Goal: Information Seeking & Learning: Learn about a topic

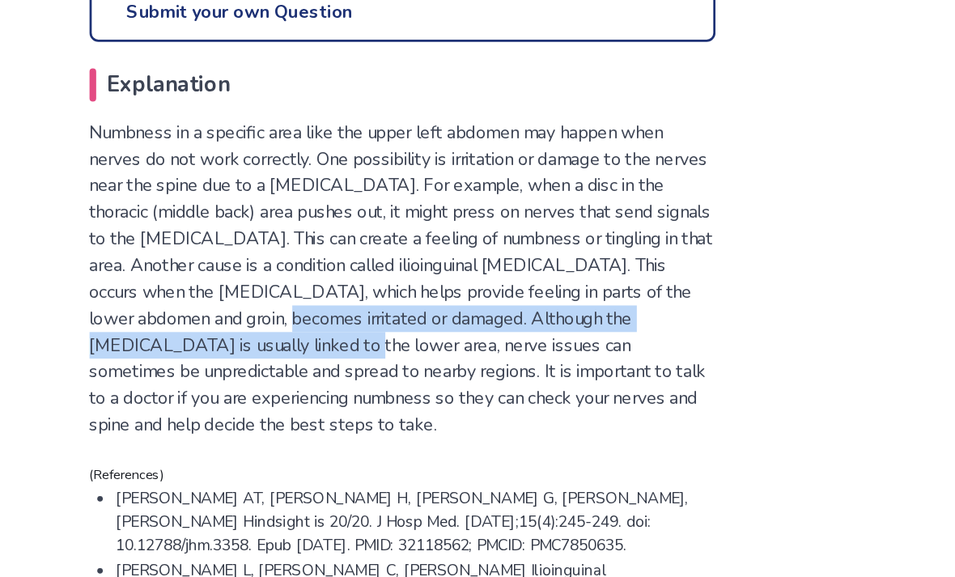
scroll to position [761, 0]
click at [535, 227] on div "What could lead to numbness in the upper left side of the abdomen? Reviewed by …" at bounding box center [478, 21] width 490 height 1288
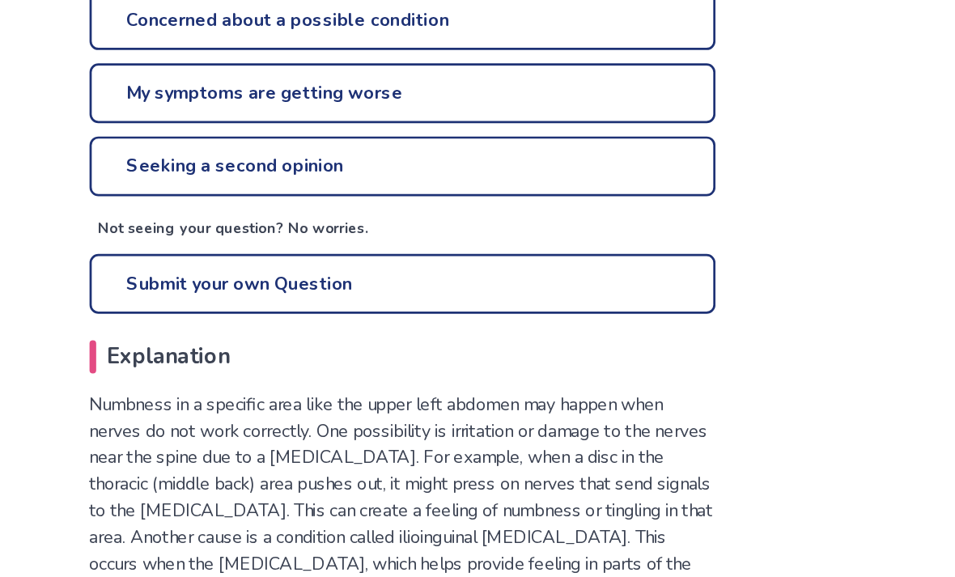
scroll to position [681, 0]
click at [388, 104] on link "Seeking a second opinion" at bounding box center [477, 122] width 457 height 44
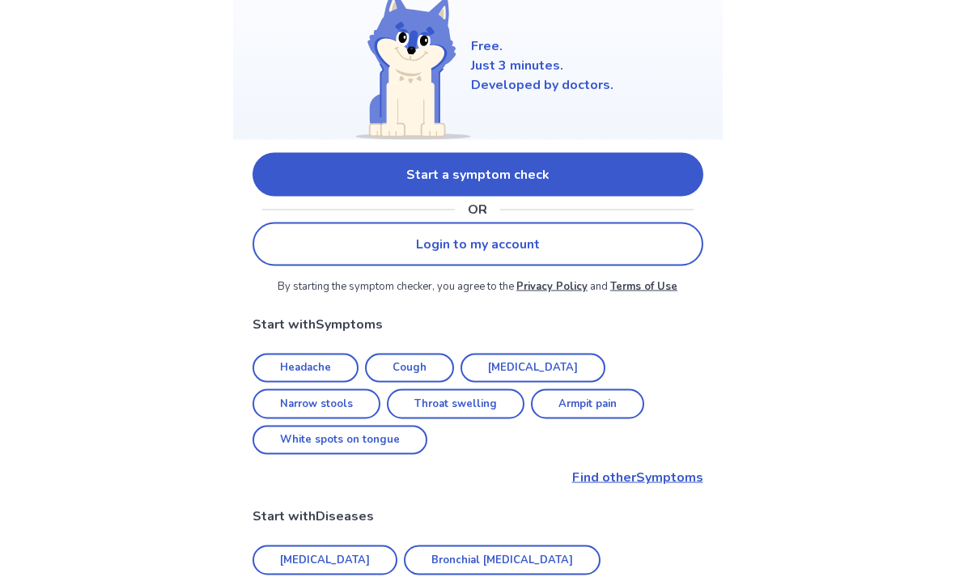
scroll to position [180, 0]
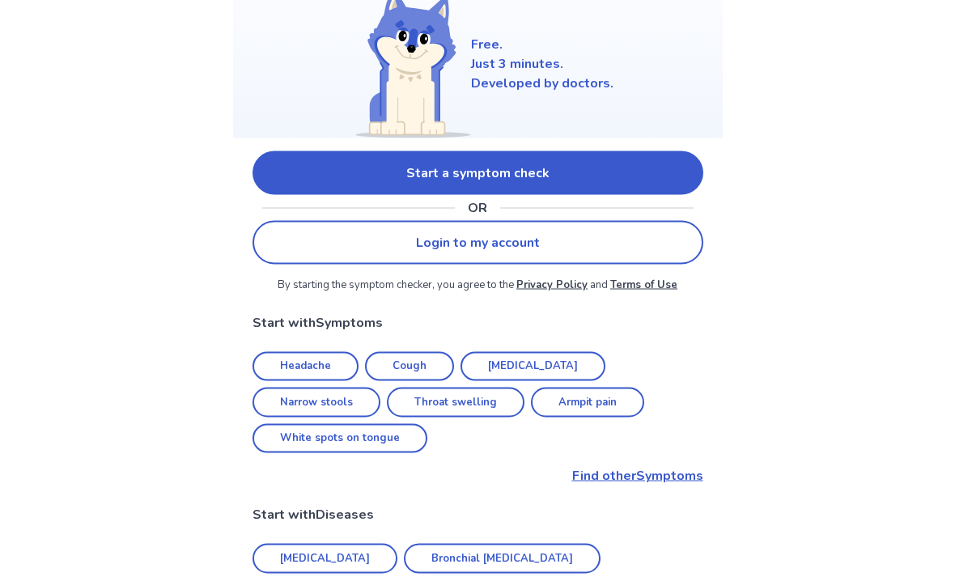
click at [508, 172] on link "Start a symptom check" at bounding box center [478, 173] width 451 height 44
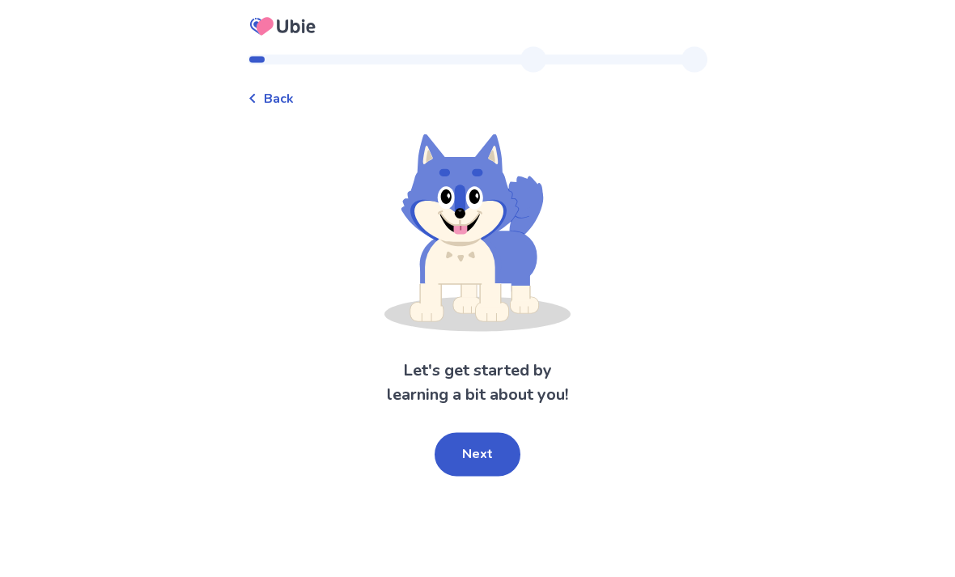
scroll to position [52, 0]
click at [493, 433] on button "Next" at bounding box center [478, 455] width 86 height 44
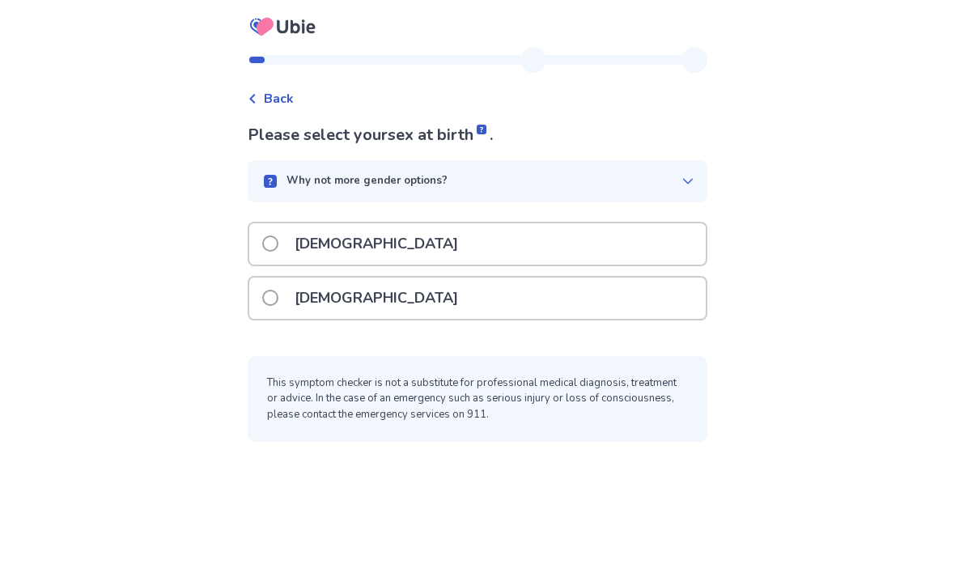
click at [278, 290] on span at bounding box center [270, 298] width 16 height 16
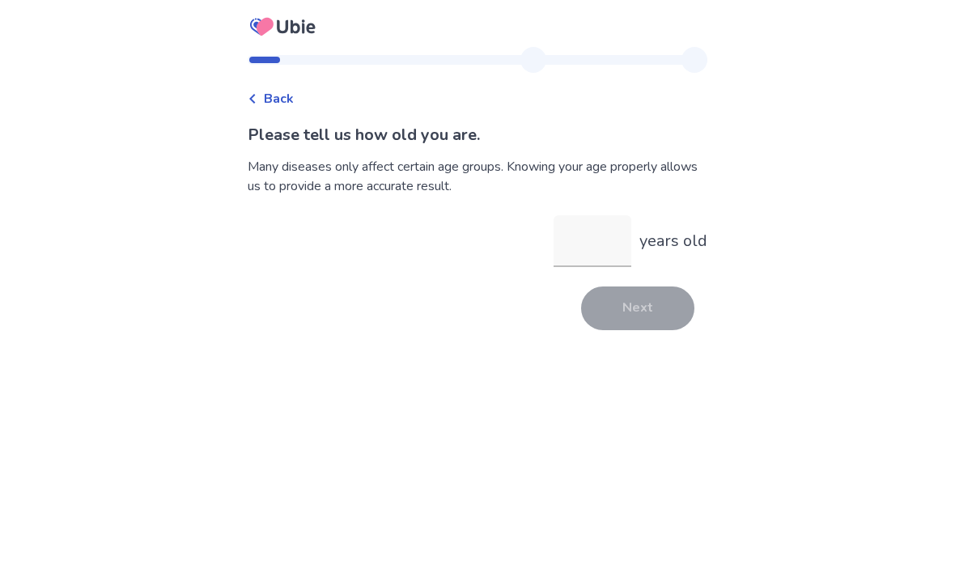
click at [587, 230] on input "years old" at bounding box center [593, 241] width 78 height 52
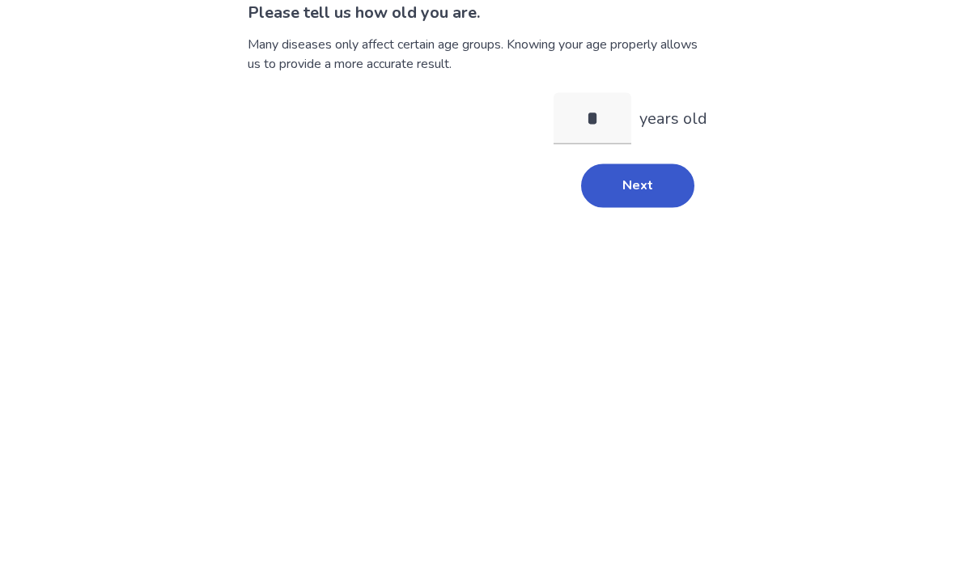
type input "**"
click at [648, 287] on button "Next" at bounding box center [637, 309] width 113 height 44
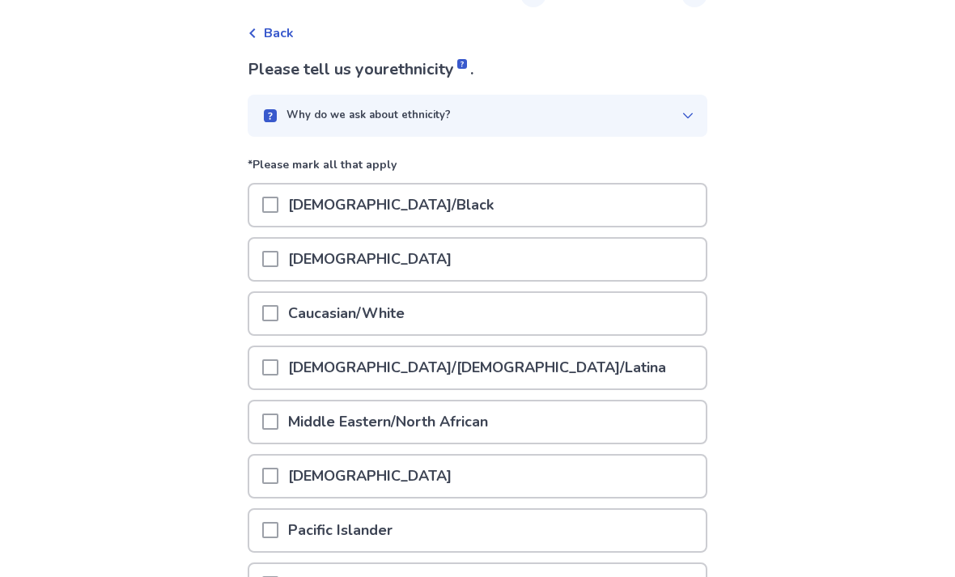
scroll to position [72, 0]
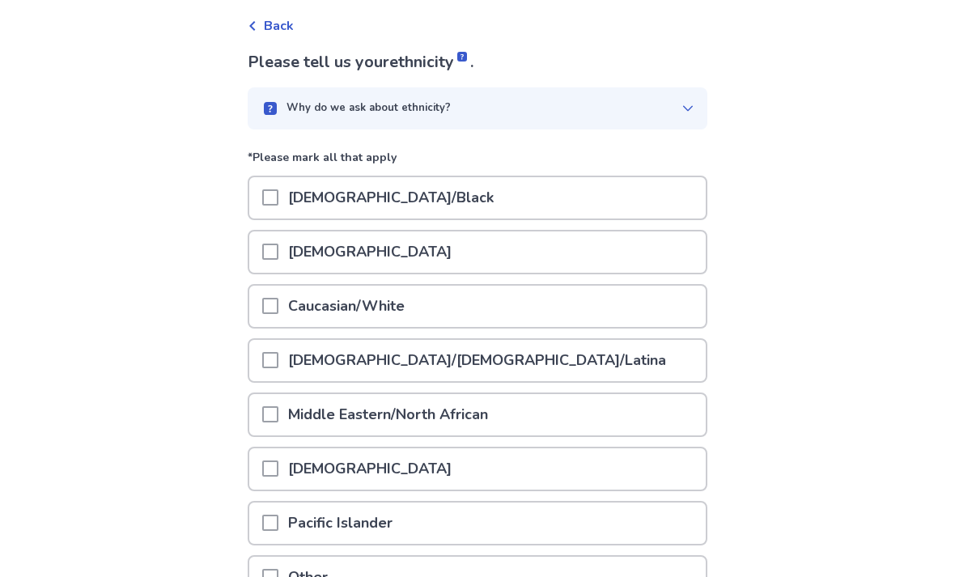
click at [278, 312] on span at bounding box center [270, 307] width 16 height 16
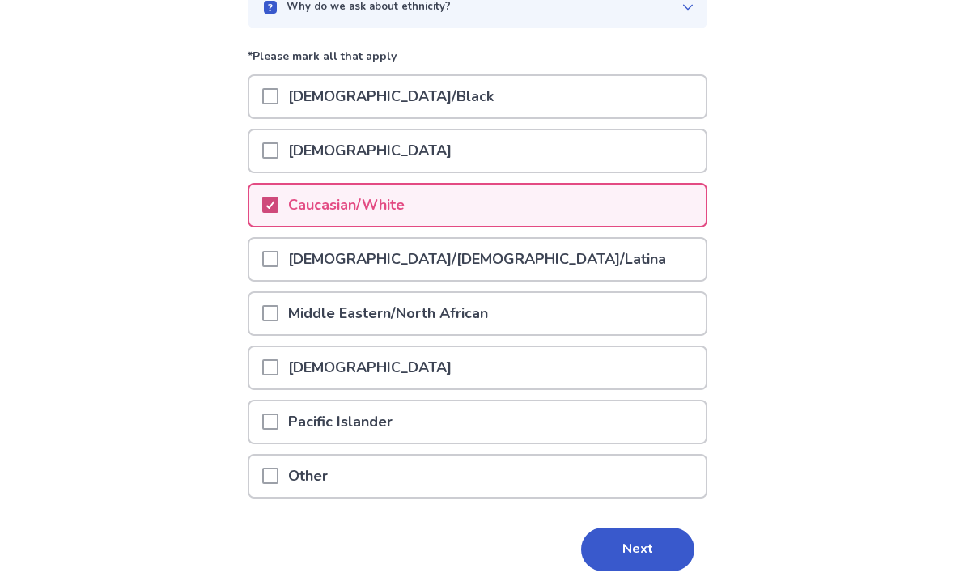
scroll to position [187, 0]
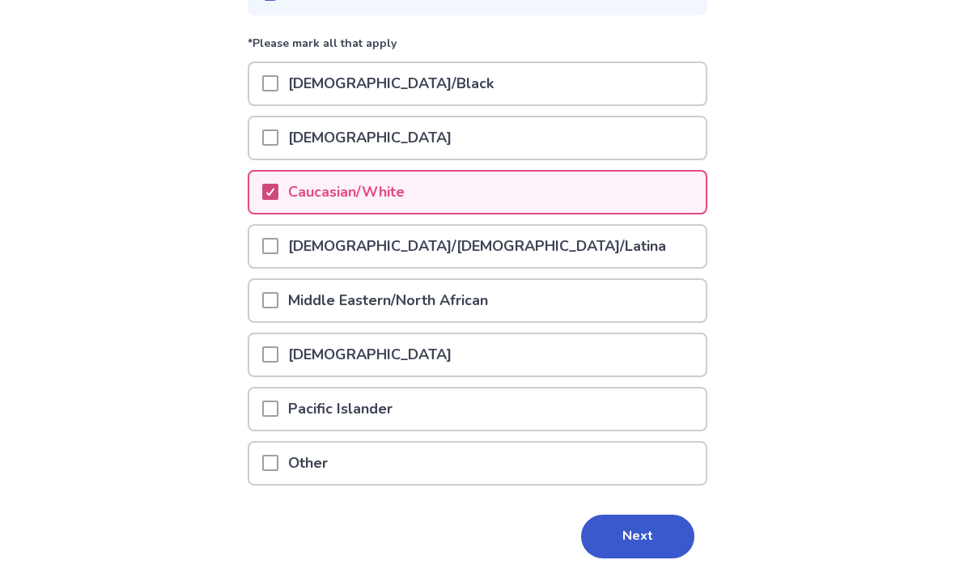
click at [632, 530] on button "Next" at bounding box center [637, 537] width 113 height 44
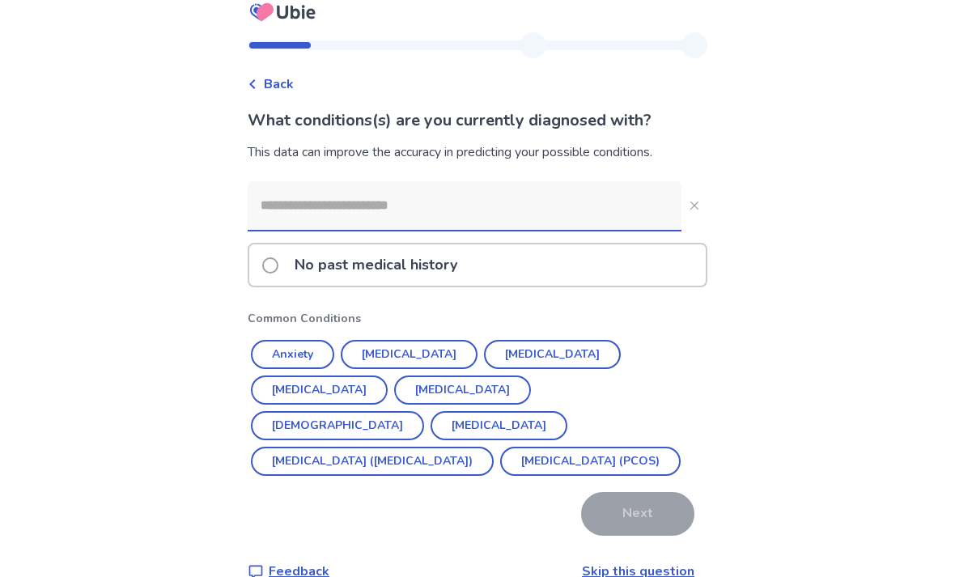
scroll to position [52, 0]
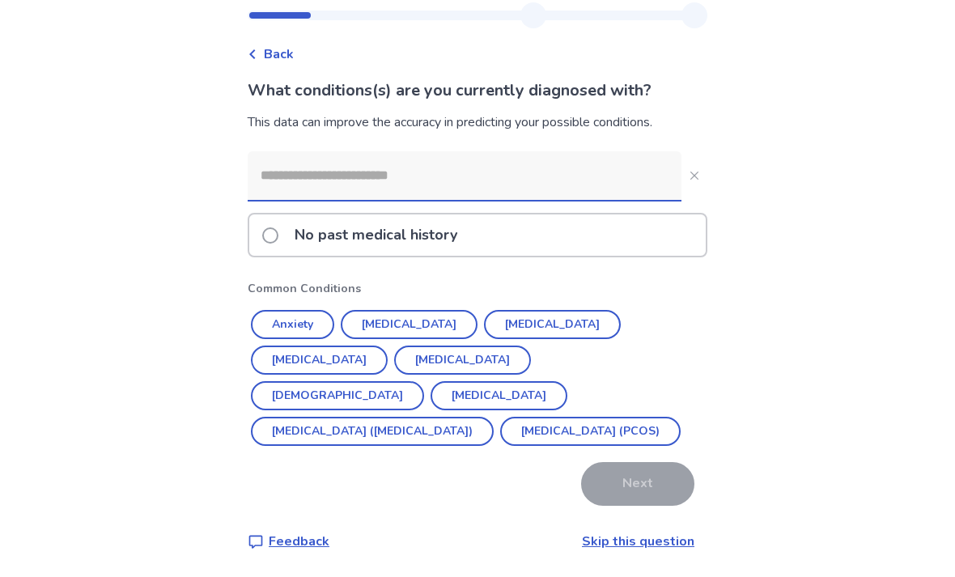
click at [403, 417] on button "Irritable Bowel Syndrome (IBS)" at bounding box center [372, 431] width 243 height 29
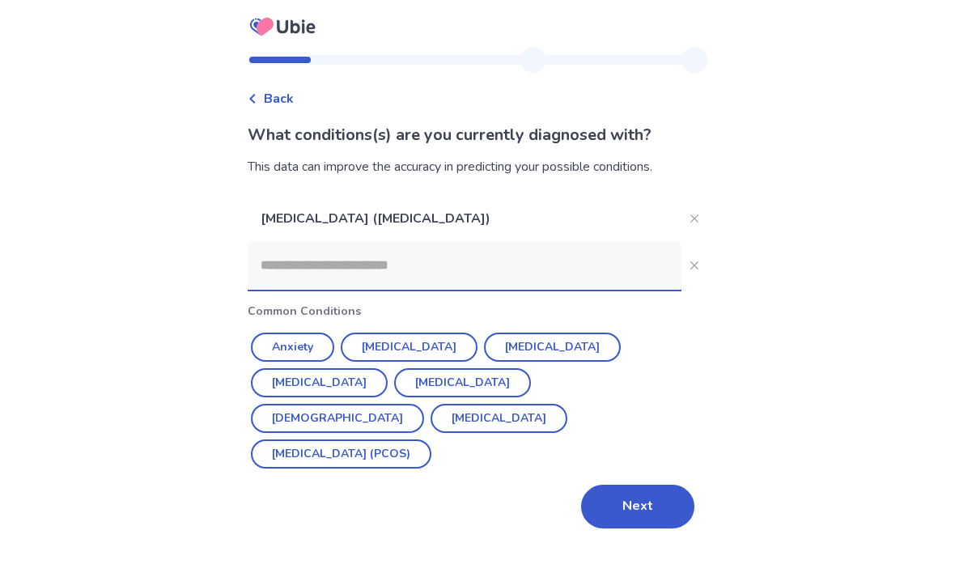
click at [524, 241] on input at bounding box center [465, 265] width 434 height 49
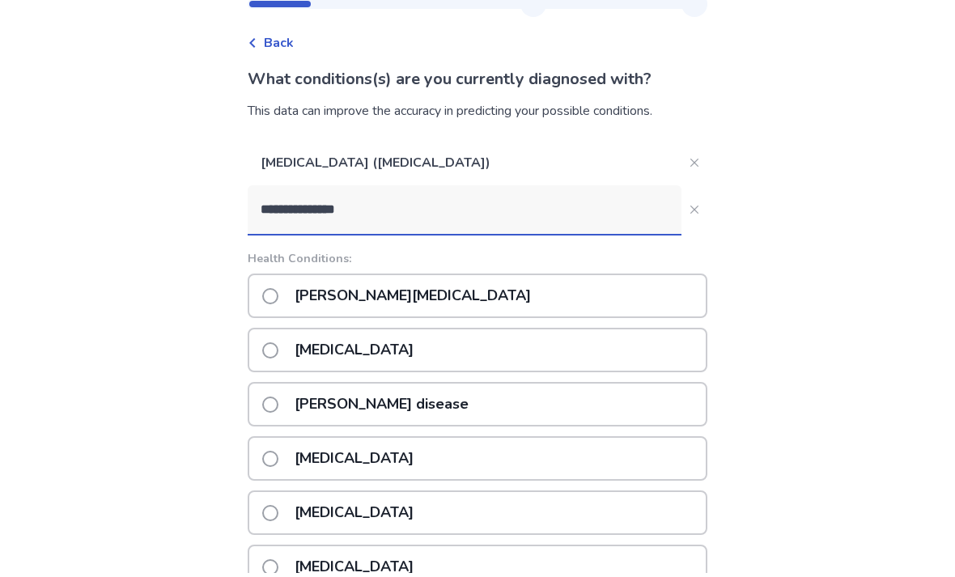
type input "**********"
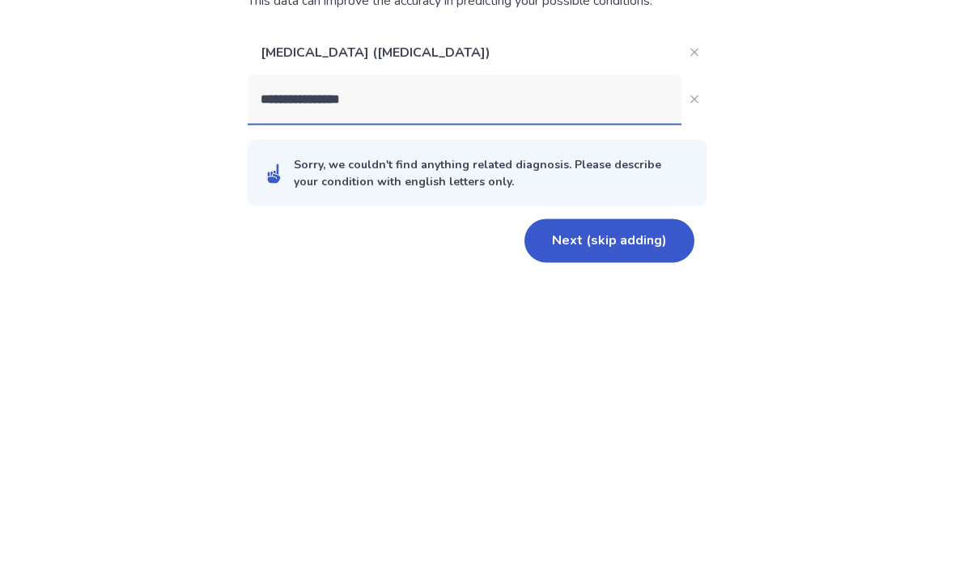
click at [601, 385] on button "Next (skip adding)" at bounding box center [609, 407] width 170 height 44
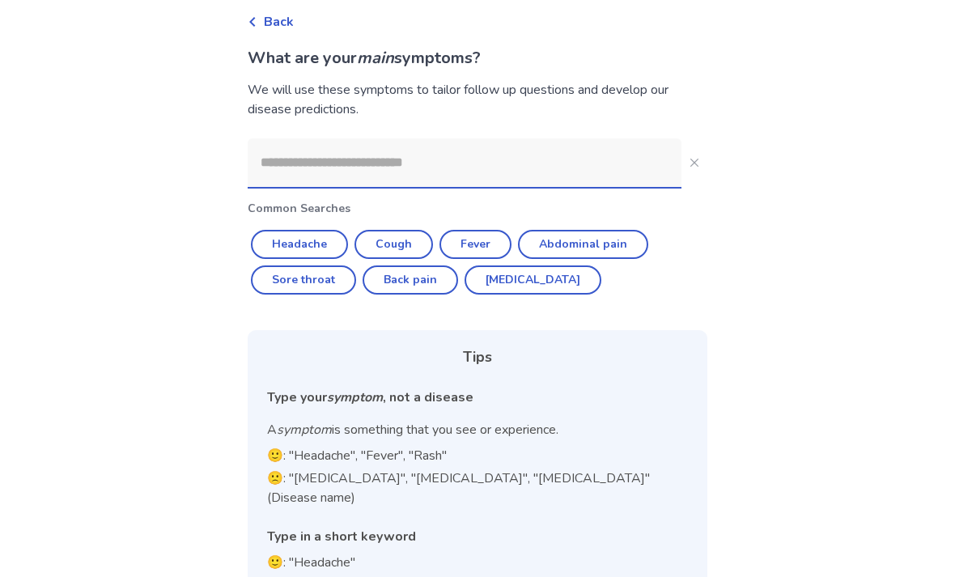
scroll to position [79, 0]
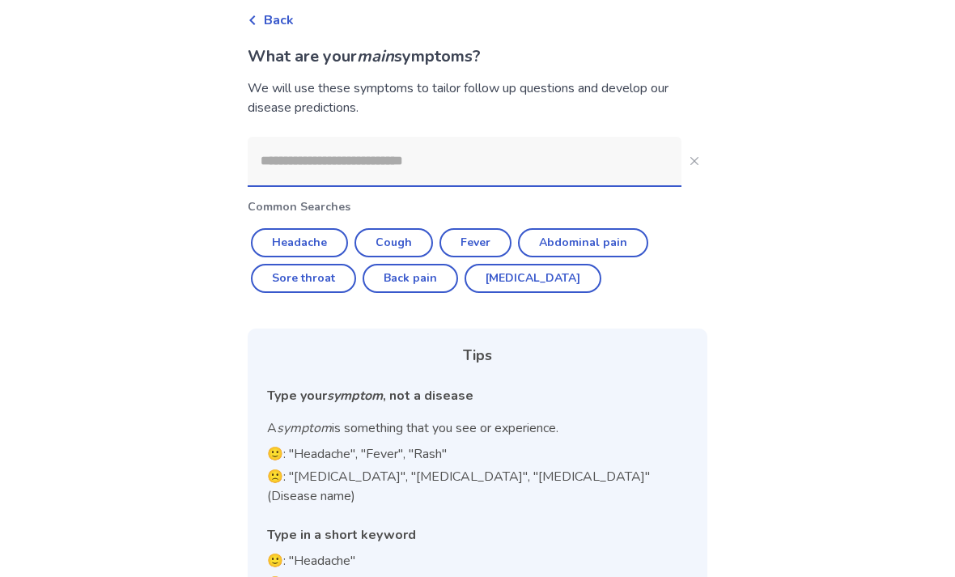
click at [585, 393] on div "Type your symptom , not a disease" at bounding box center [477, 395] width 421 height 19
click at [293, 162] on input at bounding box center [465, 161] width 434 height 49
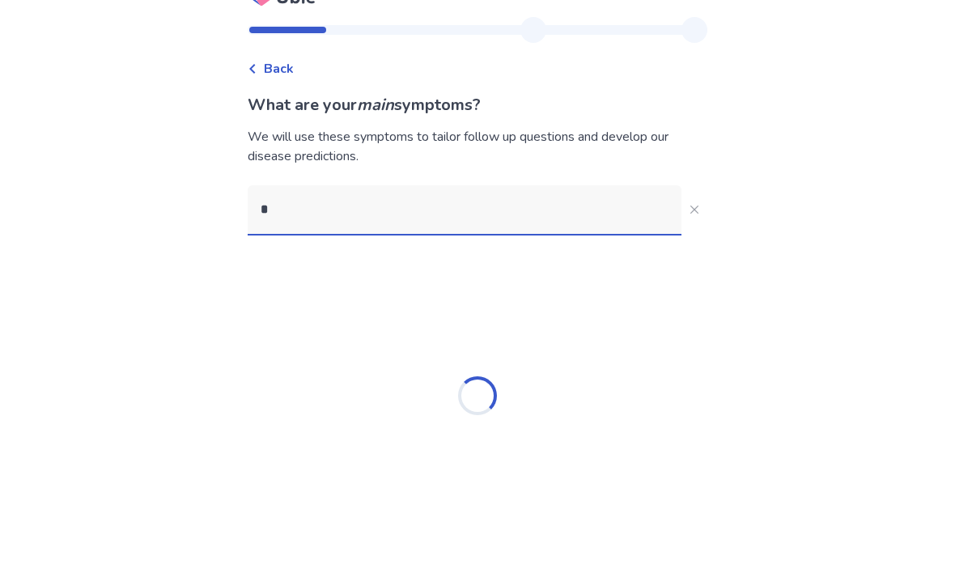
scroll to position [0, 0]
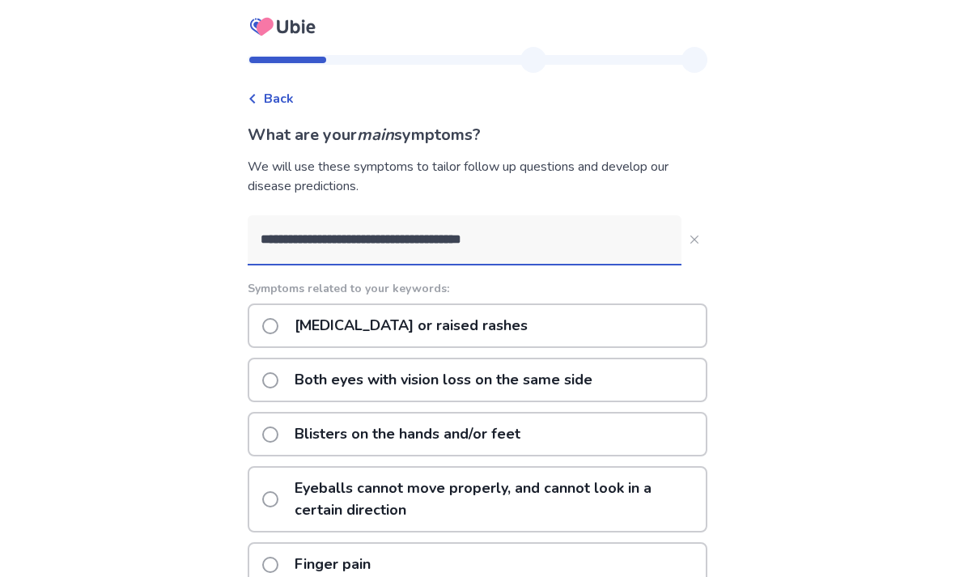
type input "**********"
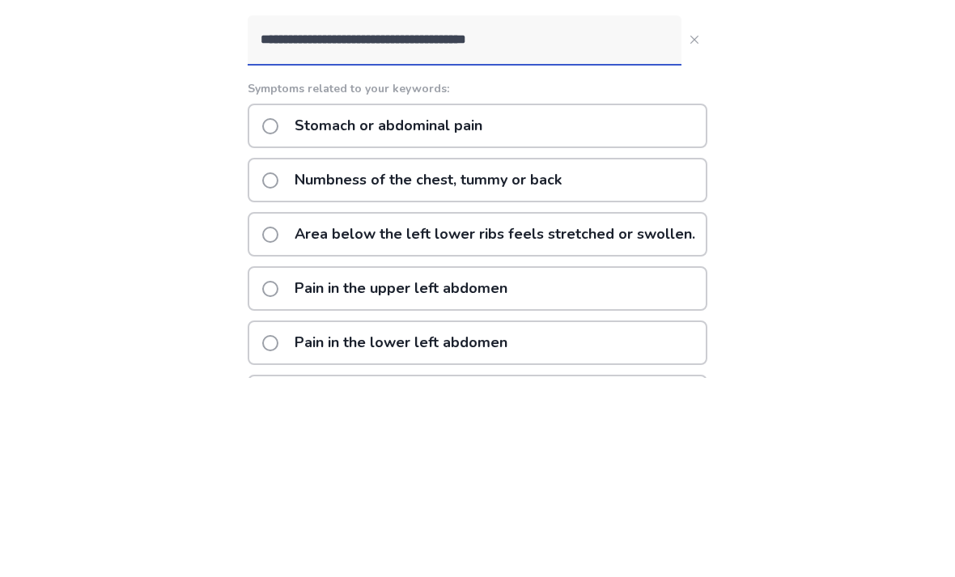
click at [278, 318] on span at bounding box center [270, 326] width 16 height 16
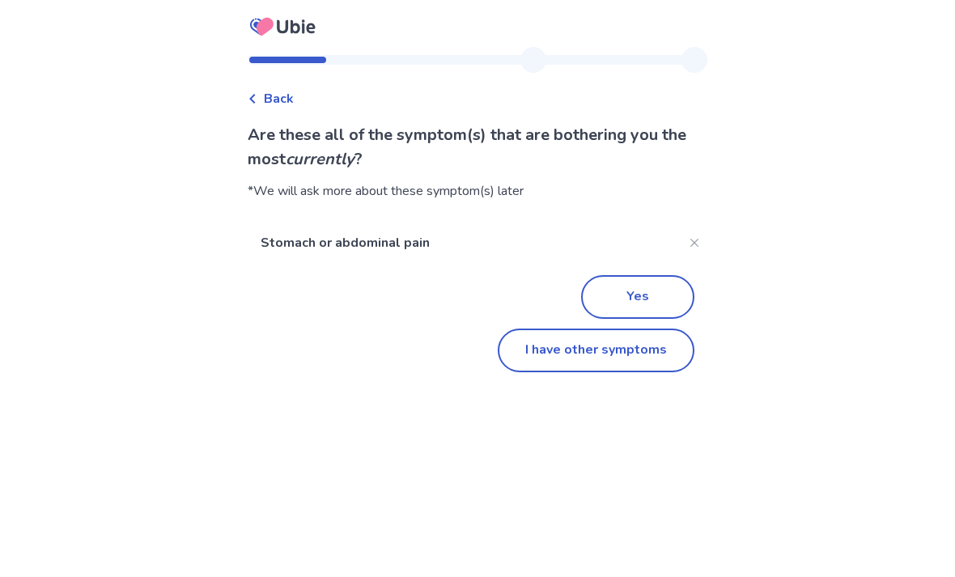
click at [630, 284] on button "Yes" at bounding box center [637, 297] width 113 height 44
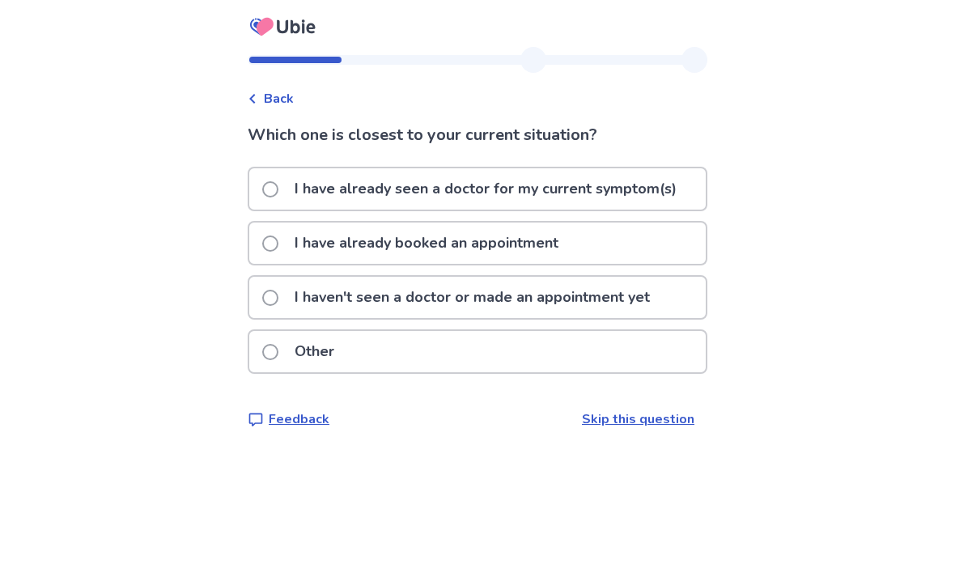
click at [286, 261] on label "I have already booked an appointment" at bounding box center [415, 243] width 306 height 41
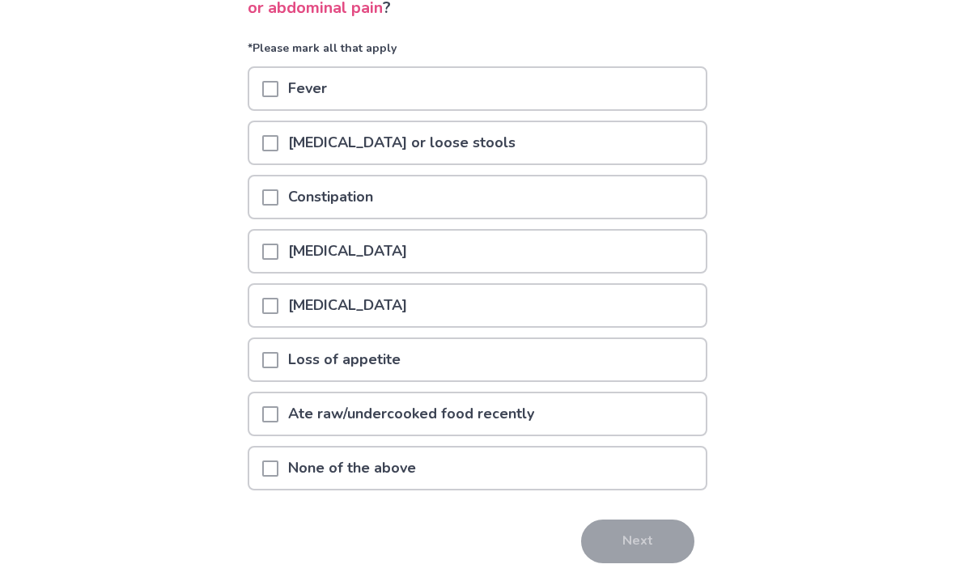
scroll to position [157, 0]
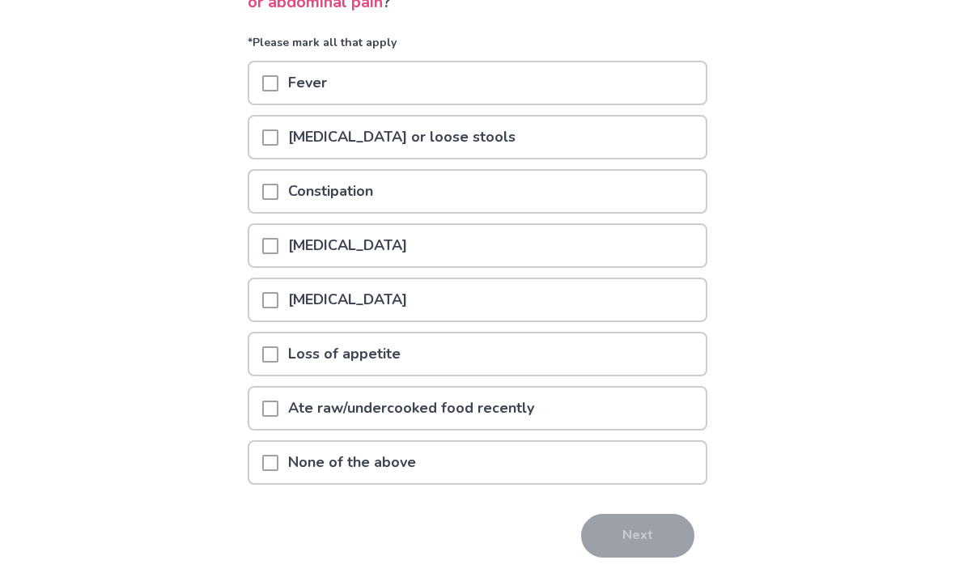
click at [278, 470] on span at bounding box center [270, 463] width 16 height 16
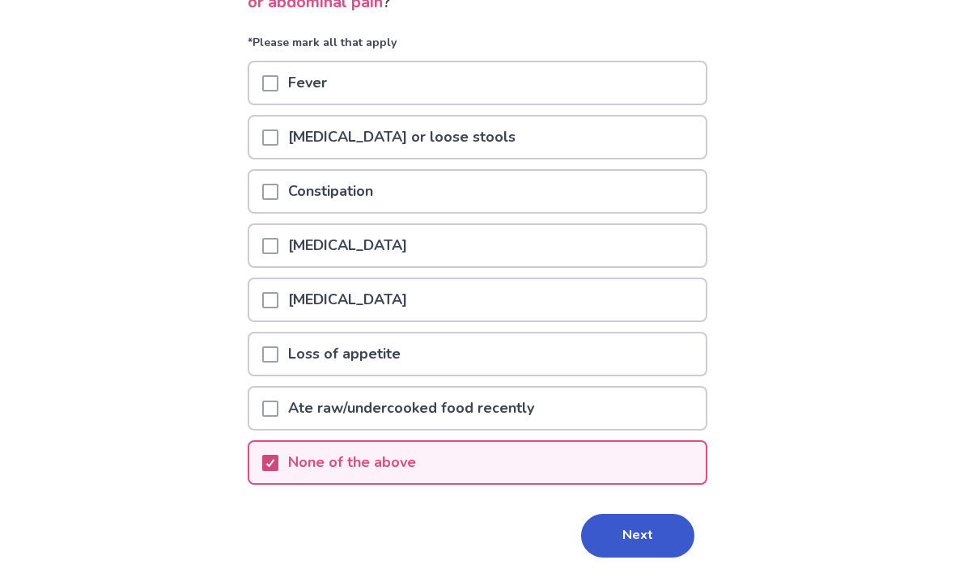
click at [634, 536] on button "Next" at bounding box center [637, 536] width 113 height 44
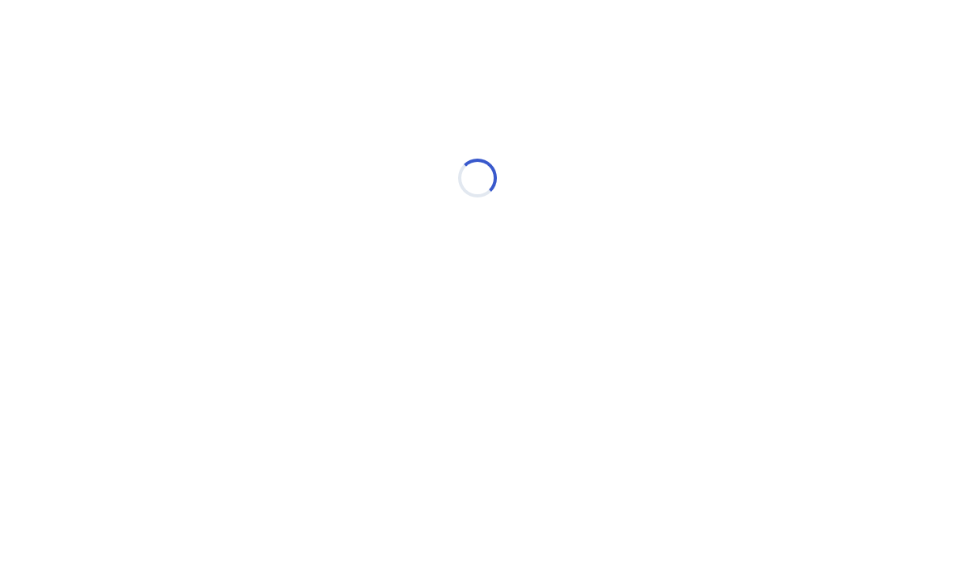
scroll to position [0, 0]
select select "*"
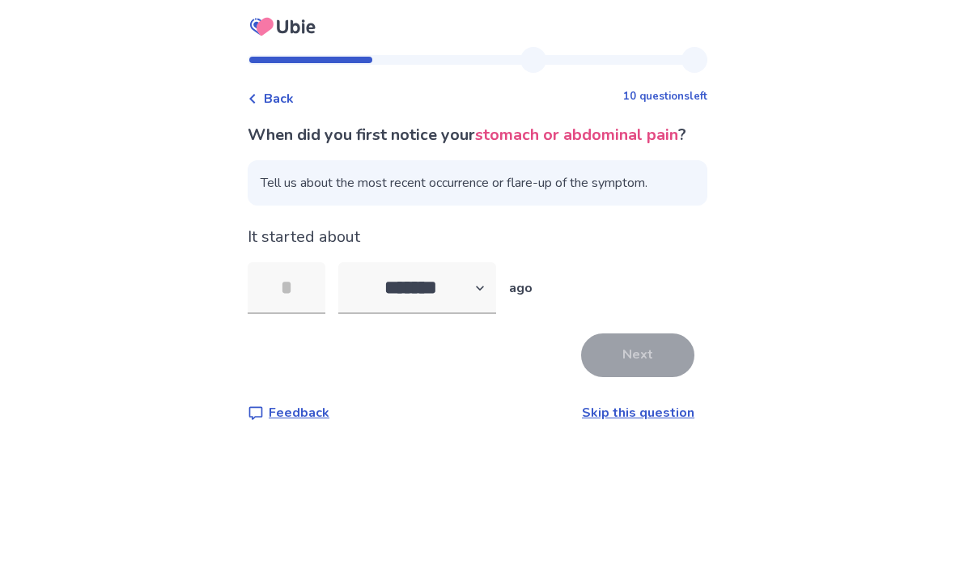
click at [308, 302] on input "tel" at bounding box center [287, 288] width 78 height 52
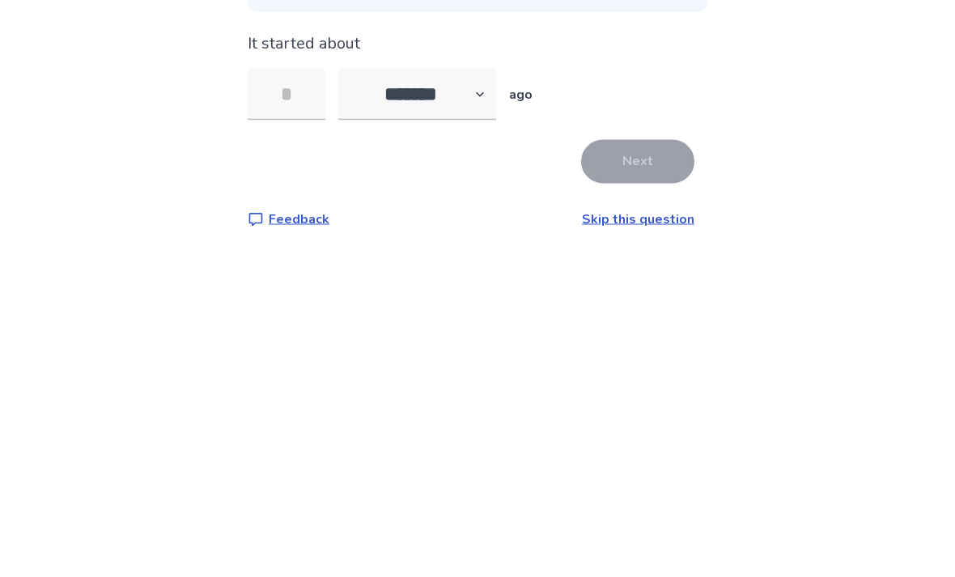
type input "*"
click at [638, 333] on button "Next" at bounding box center [637, 355] width 113 height 44
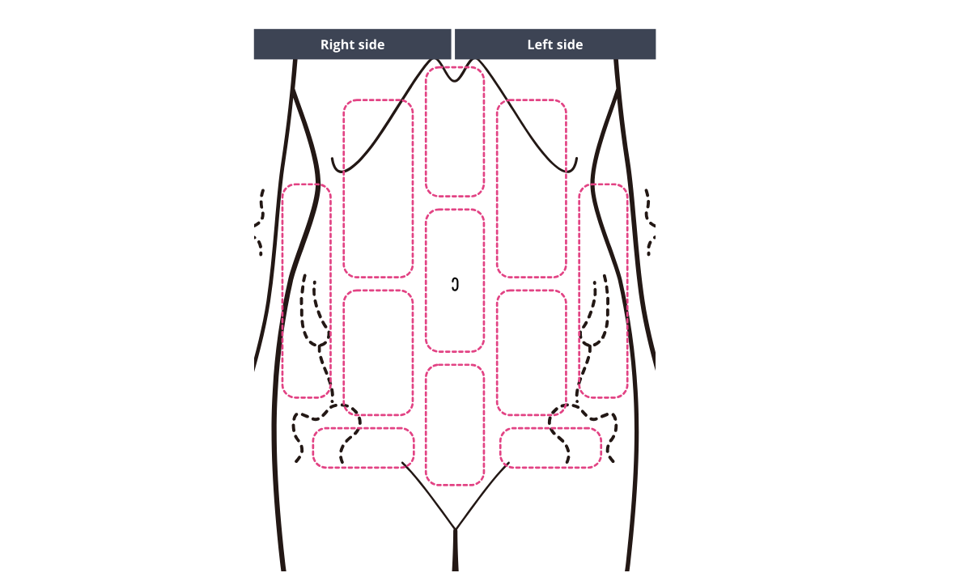
scroll to position [147, 0]
click at [558, 264] on img at bounding box center [453, 299] width 827 height 560
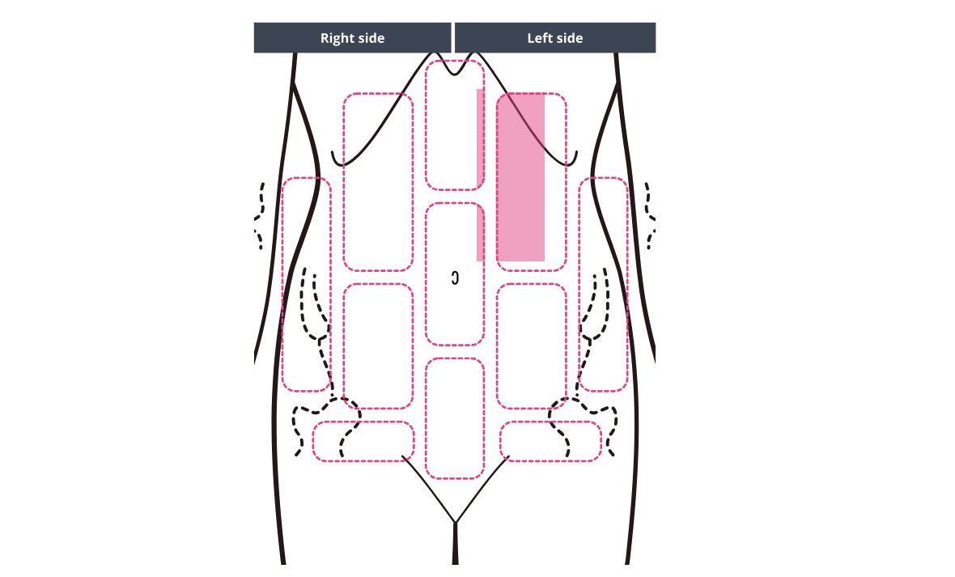
scroll to position [233, 0]
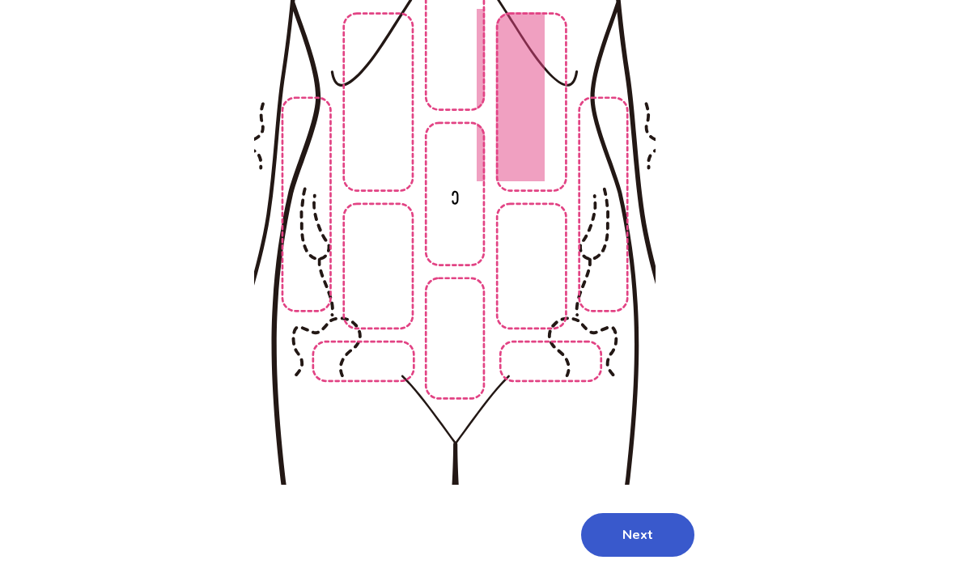
click at [634, 520] on button "Next" at bounding box center [637, 535] width 113 height 44
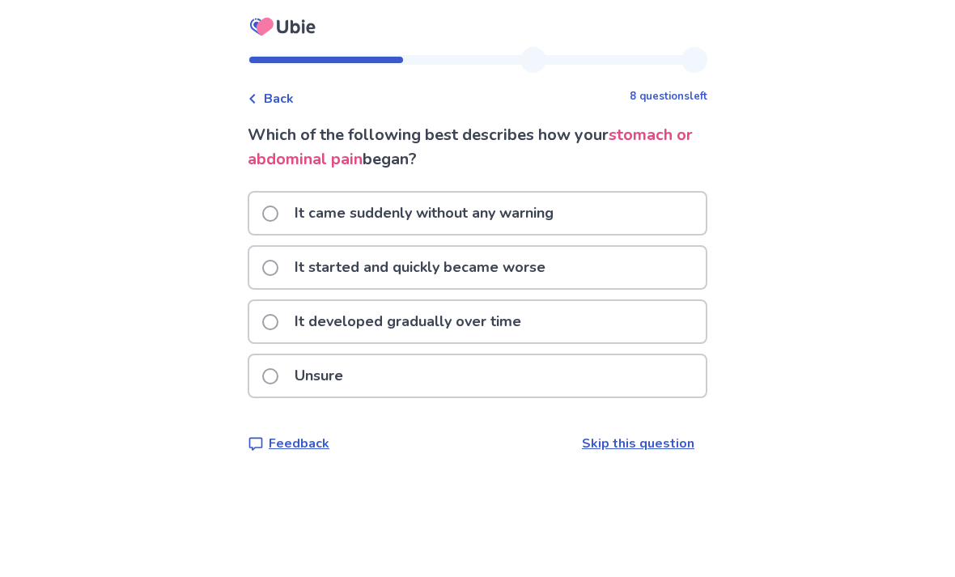
click at [278, 326] on span at bounding box center [270, 322] width 16 height 16
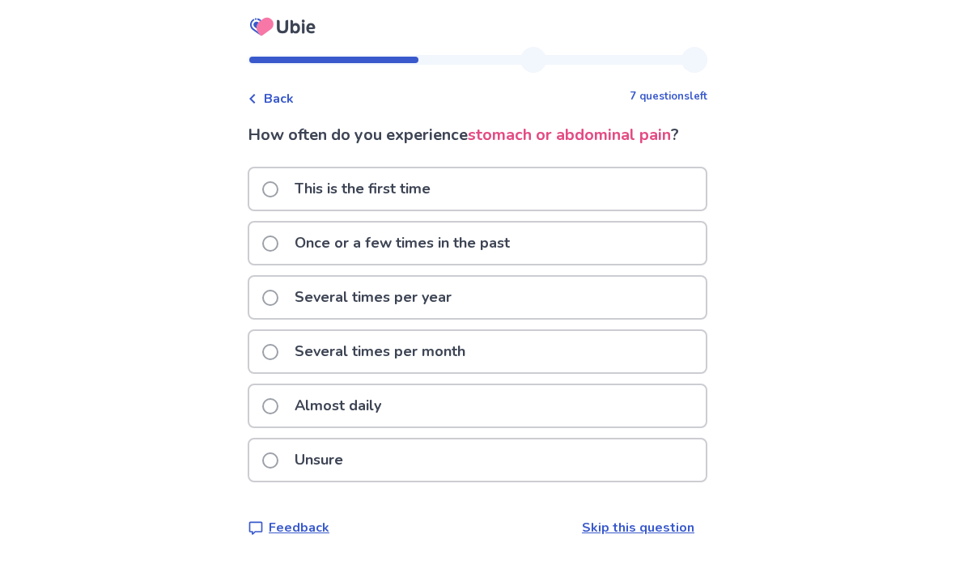
click at [278, 191] on span at bounding box center [270, 189] width 16 height 16
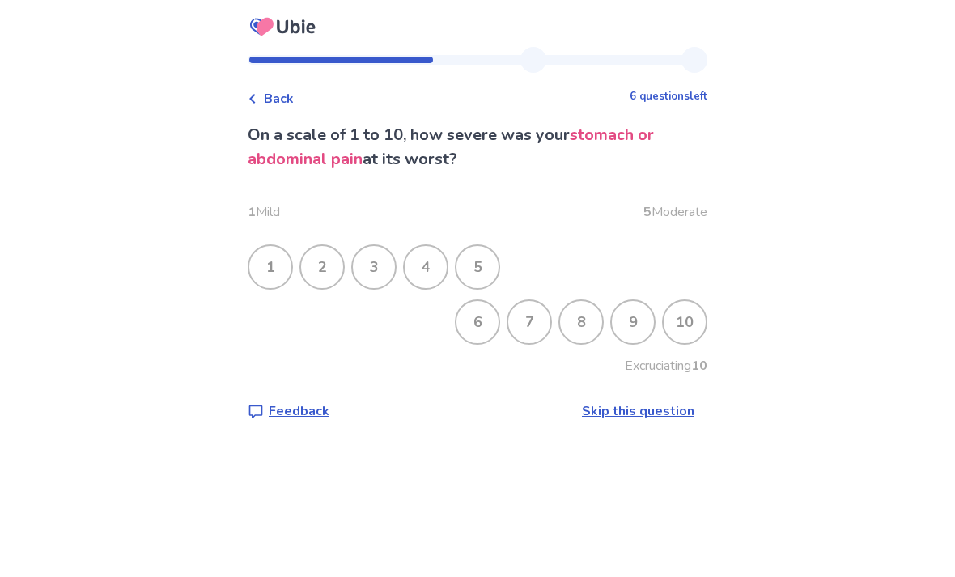
click at [465, 321] on div "6" at bounding box center [477, 322] width 42 height 42
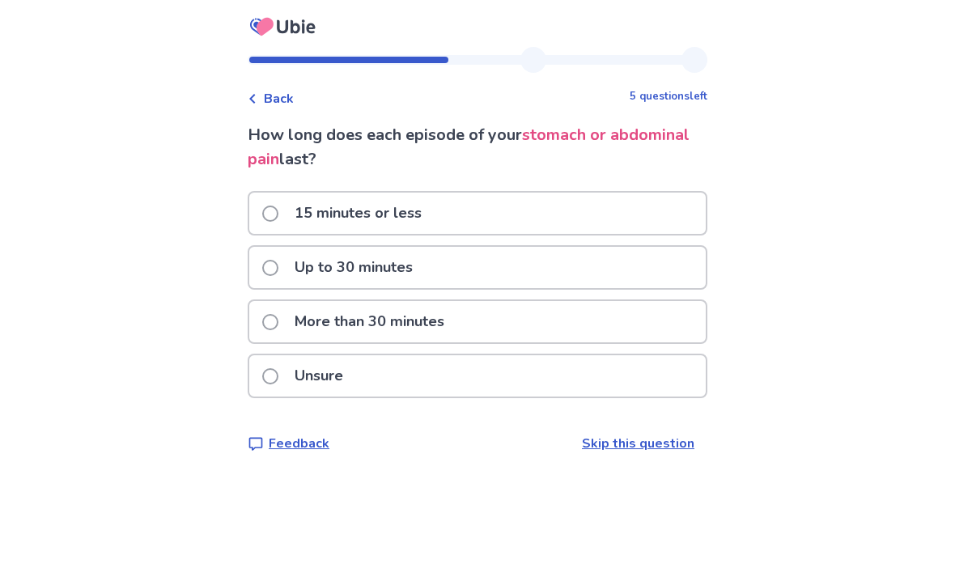
click at [278, 216] on span at bounding box center [270, 214] width 16 height 16
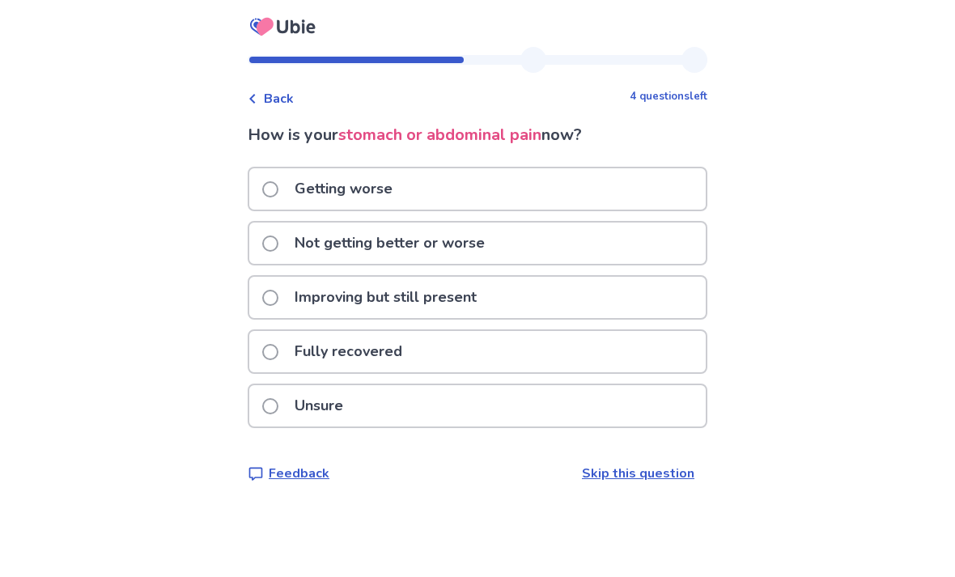
click at [278, 244] on span at bounding box center [270, 244] width 16 height 16
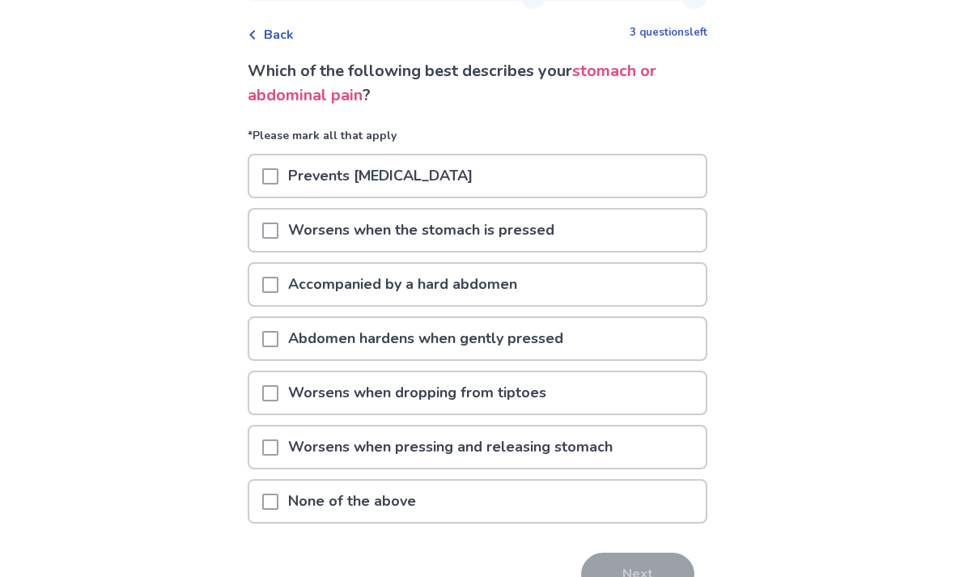
scroll to position [71, 0]
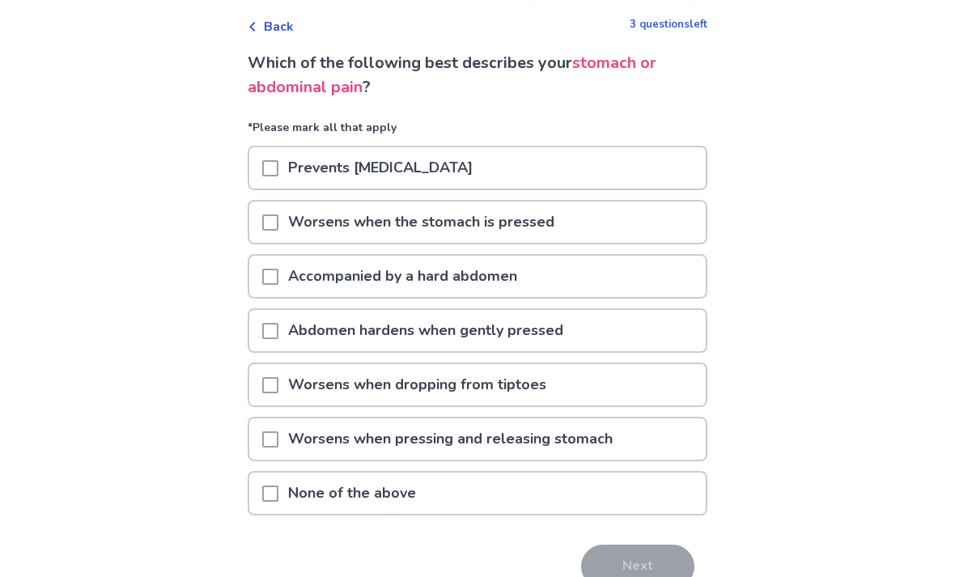
click at [278, 493] on span at bounding box center [270, 494] width 16 height 16
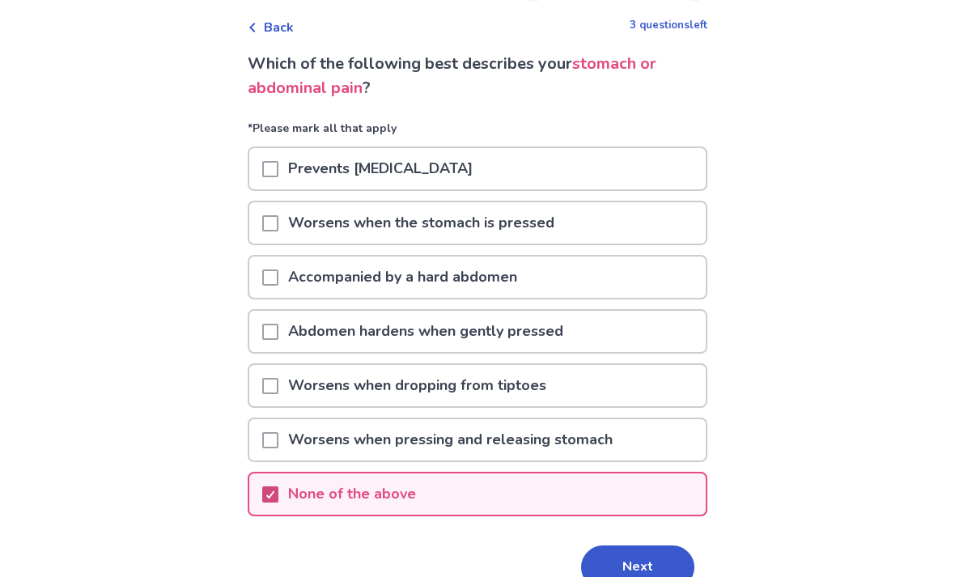
click at [628, 561] on button "Next" at bounding box center [637, 568] width 113 height 44
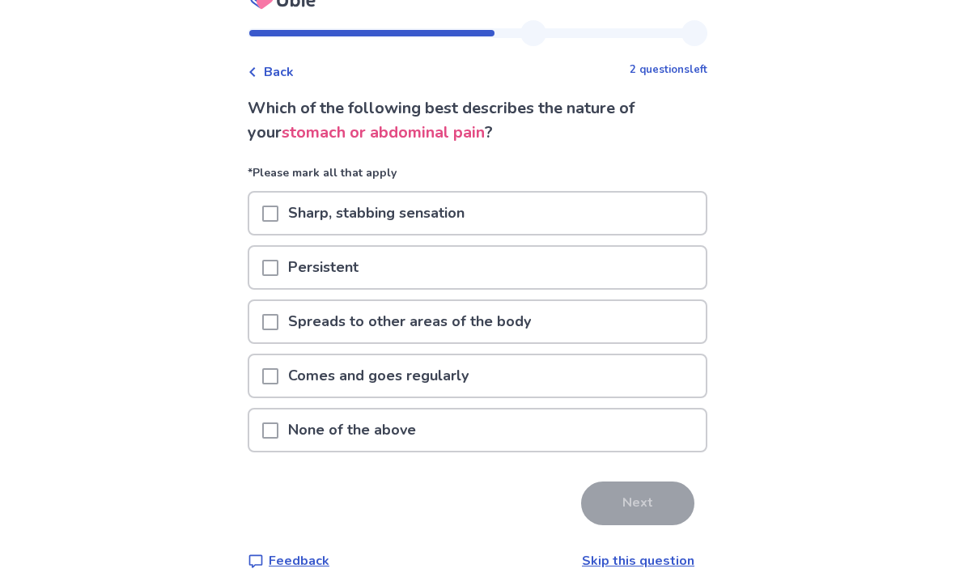
scroll to position [52, 0]
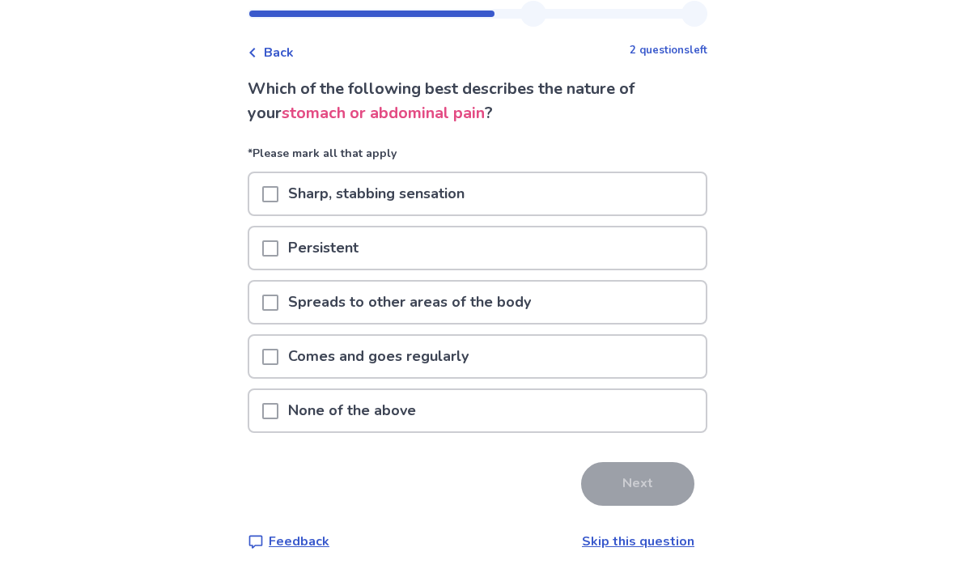
click at [278, 354] on span at bounding box center [270, 357] width 16 height 16
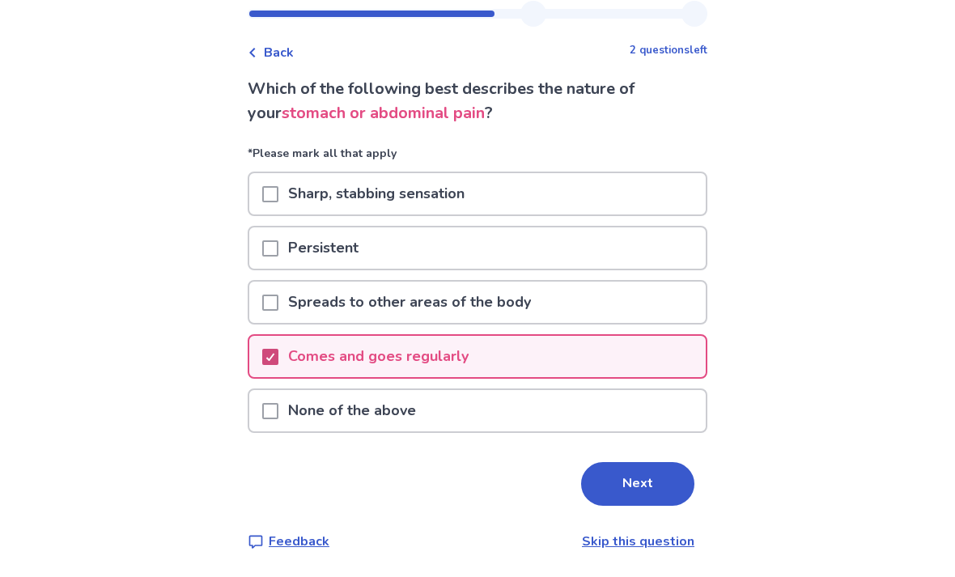
click at [278, 295] on span at bounding box center [270, 303] width 16 height 16
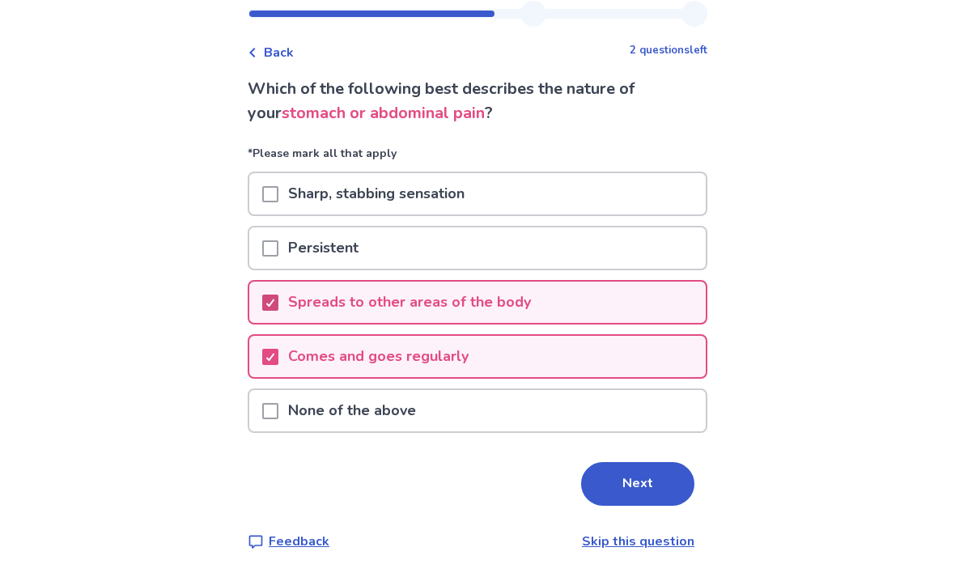
click at [626, 481] on button "Next" at bounding box center [637, 484] width 113 height 44
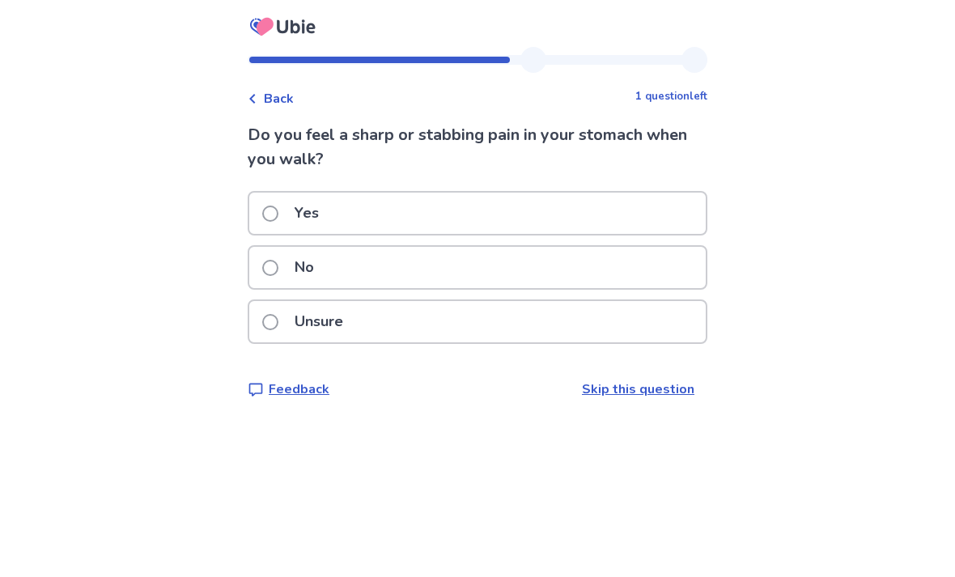
click at [287, 262] on label "No" at bounding box center [293, 267] width 62 height 41
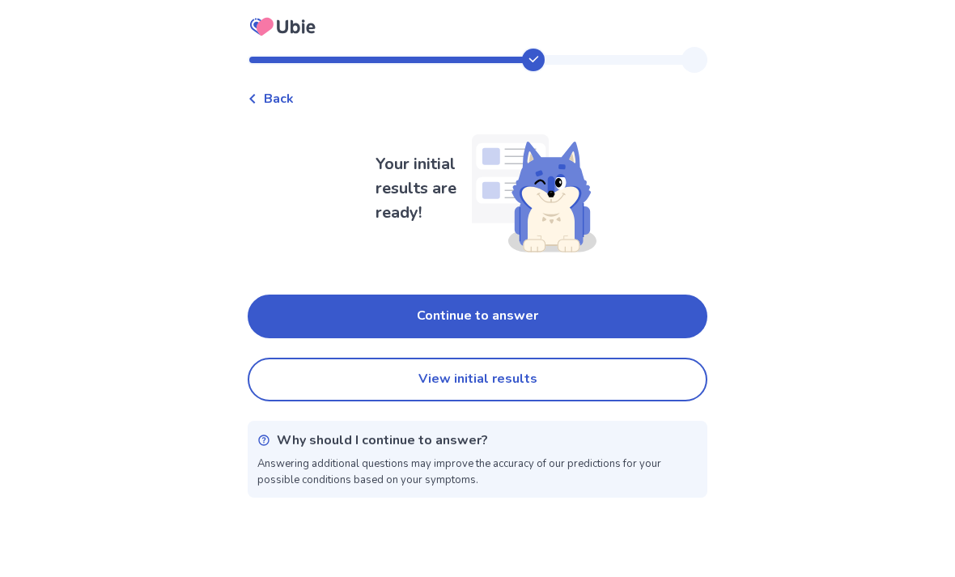
click at [497, 311] on button "Continue to answer" at bounding box center [478, 317] width 460 height 44
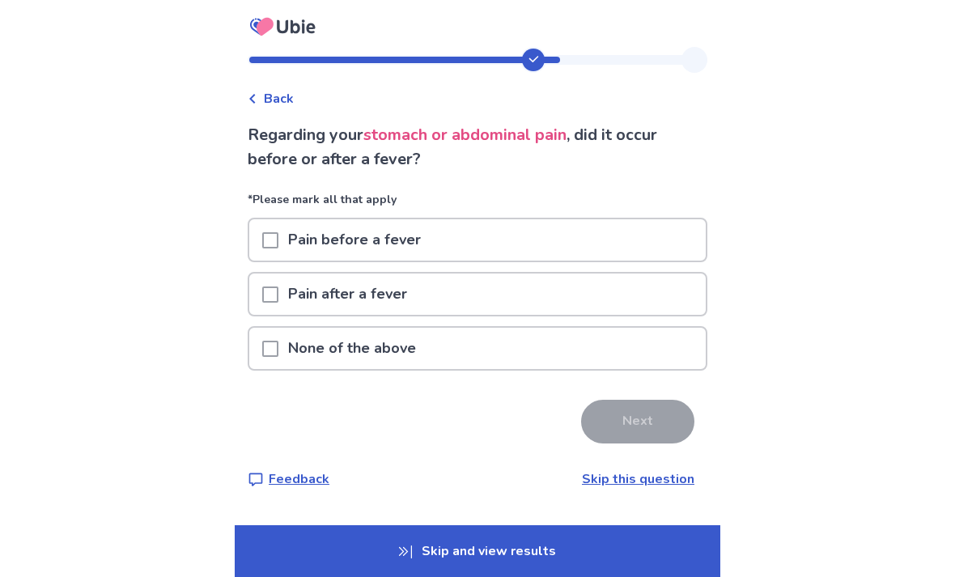
click at [278, 354] on span at bounding box center [270, 349] width 16 height 16
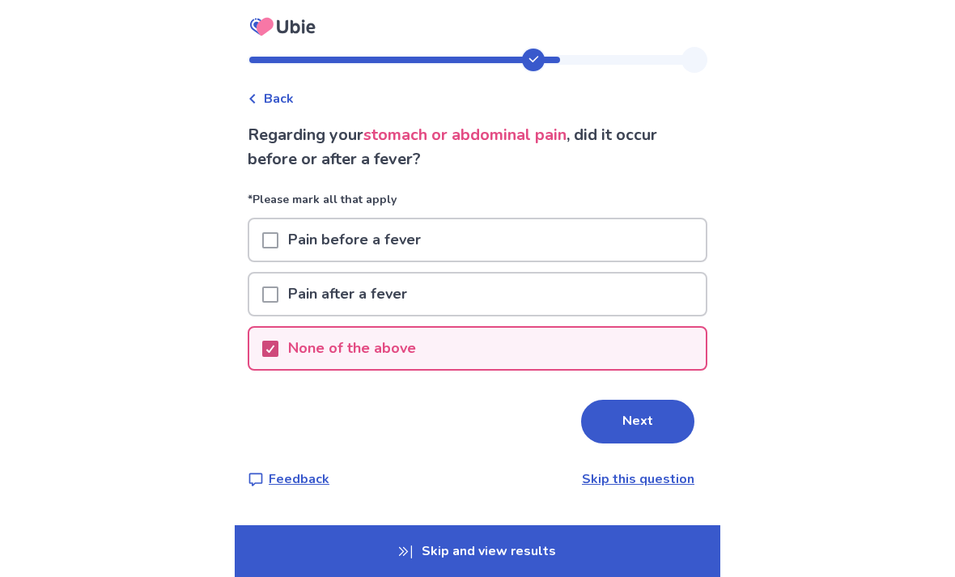
click at [629, 412] on button "Next" at bounding box center [637, 422] width 113 height 44
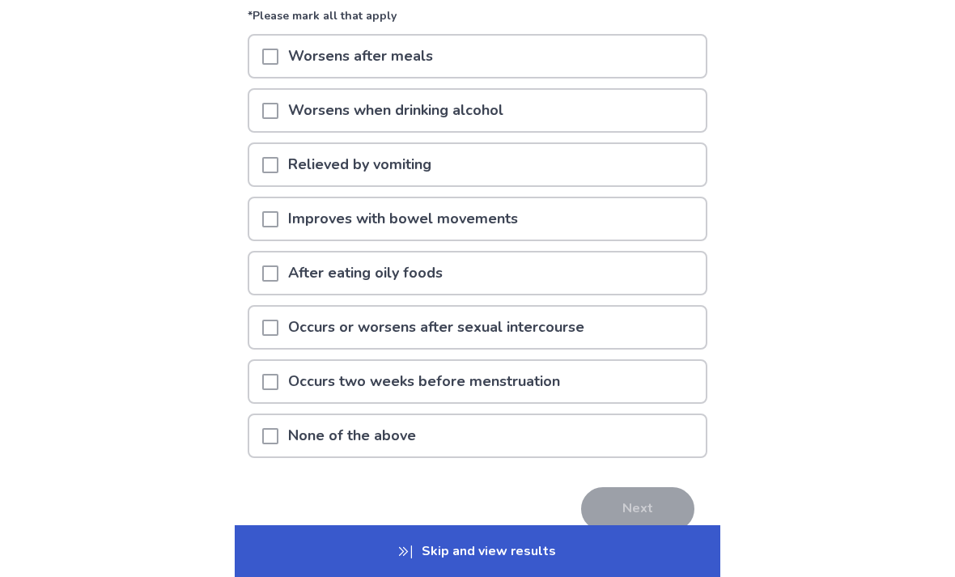
scroll to position [209, 0]
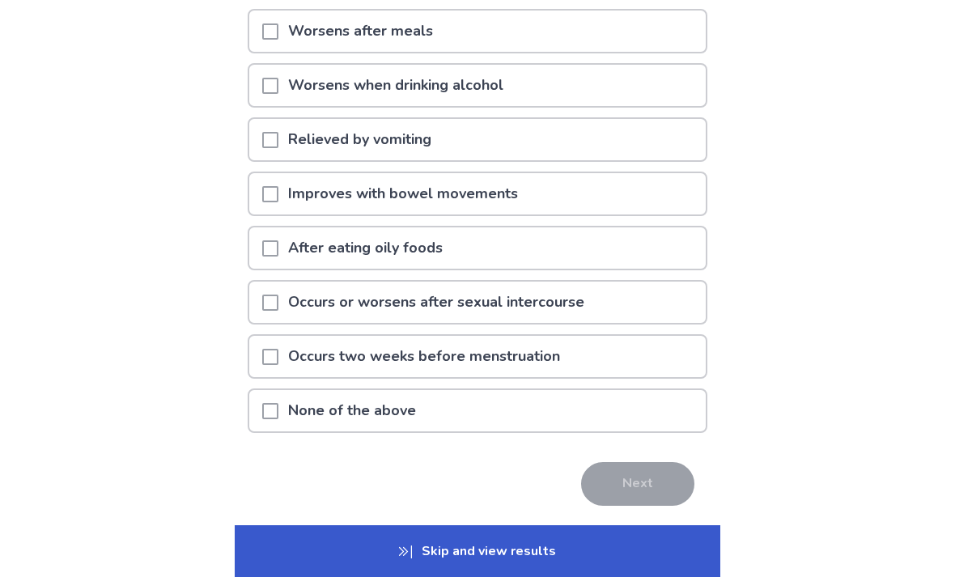
click at [278, 410] on span at bounding box center [270, 411] width 16 height 16
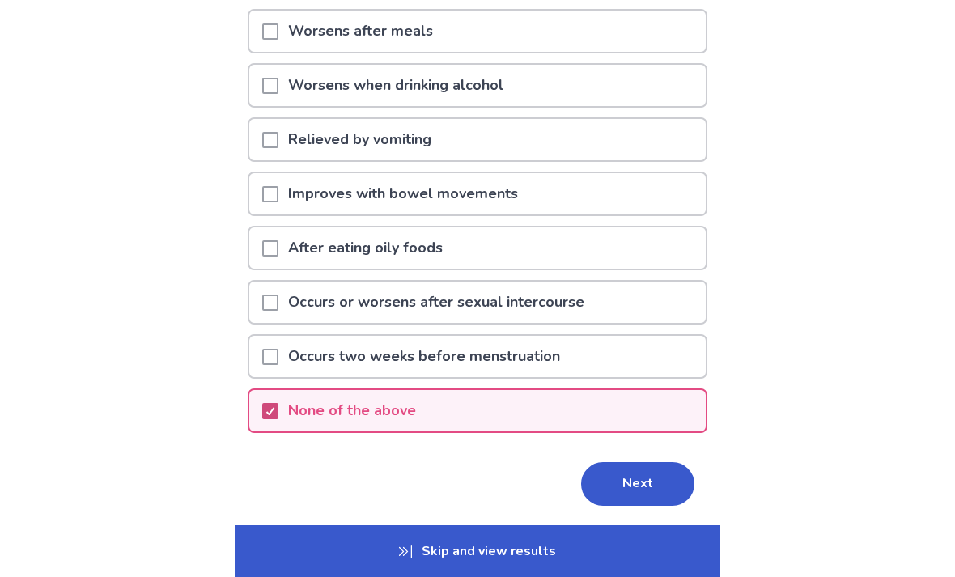
click at [646, 483] on button "Next" at bounding box center [637, 484] width 113 height 44
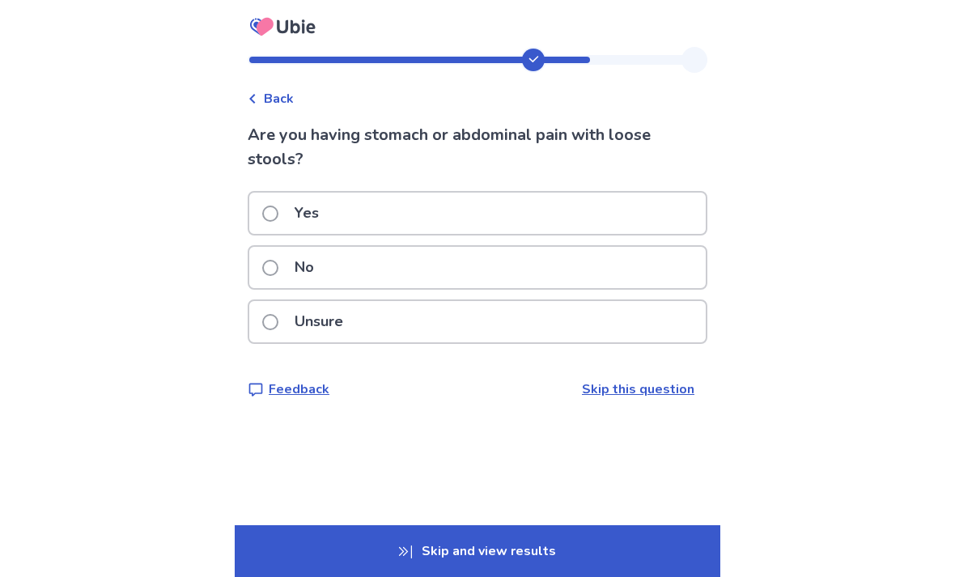
click at [282, 277] on label "No" at bounding box center [293, 267] width 62 height 41
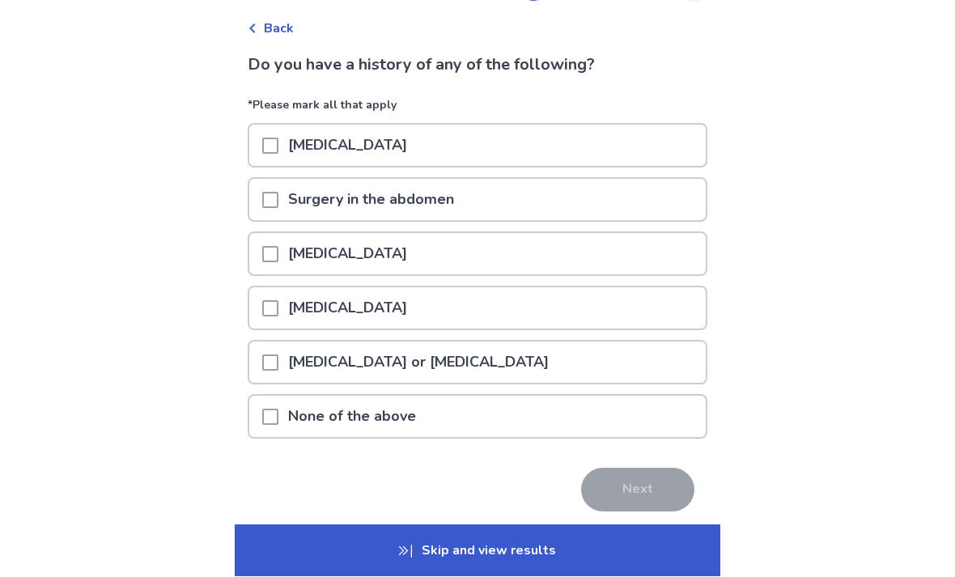
scroll to position [71, 0]
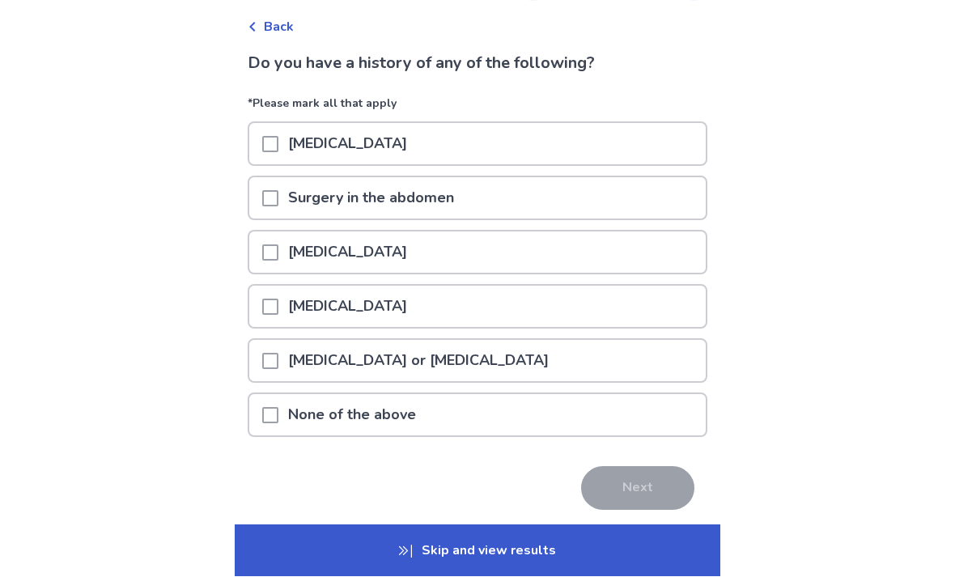
click at [278, 427] on div at bounding box center [270, 415] width 16 height 41
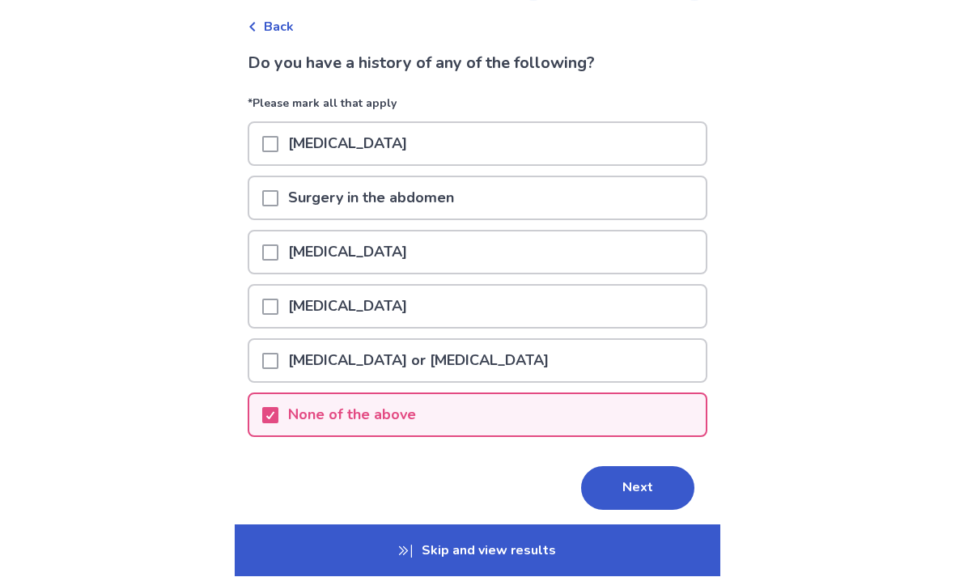
scroll to position [72, 0]
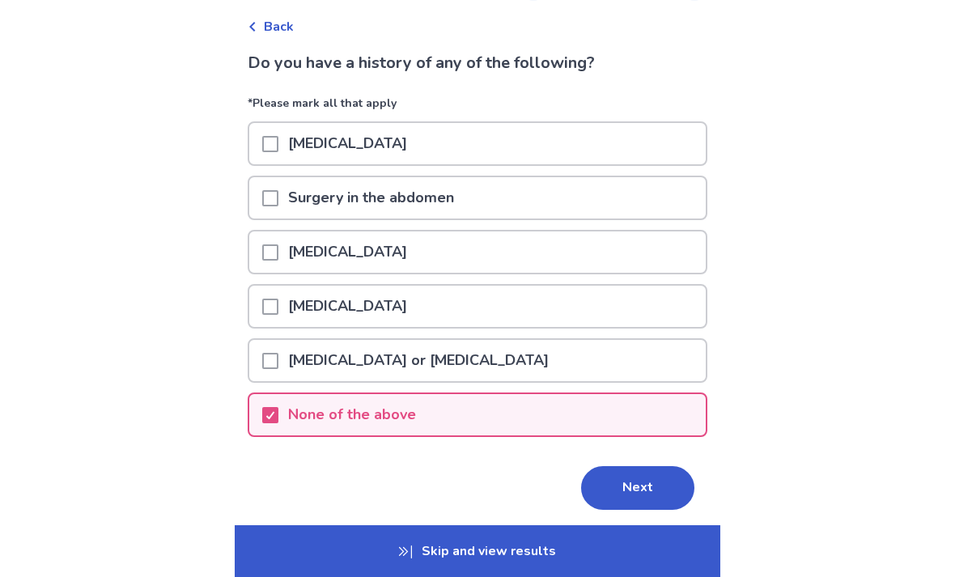
click at [630, 483] on button "Next" at bounding box center [637, 488] width 113 height 44
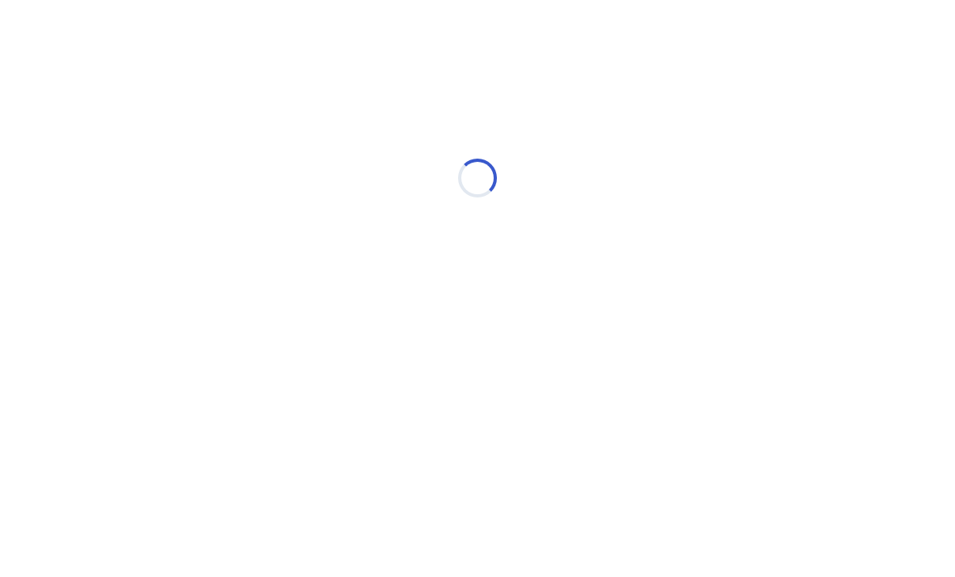
scroll to position [0, 0]
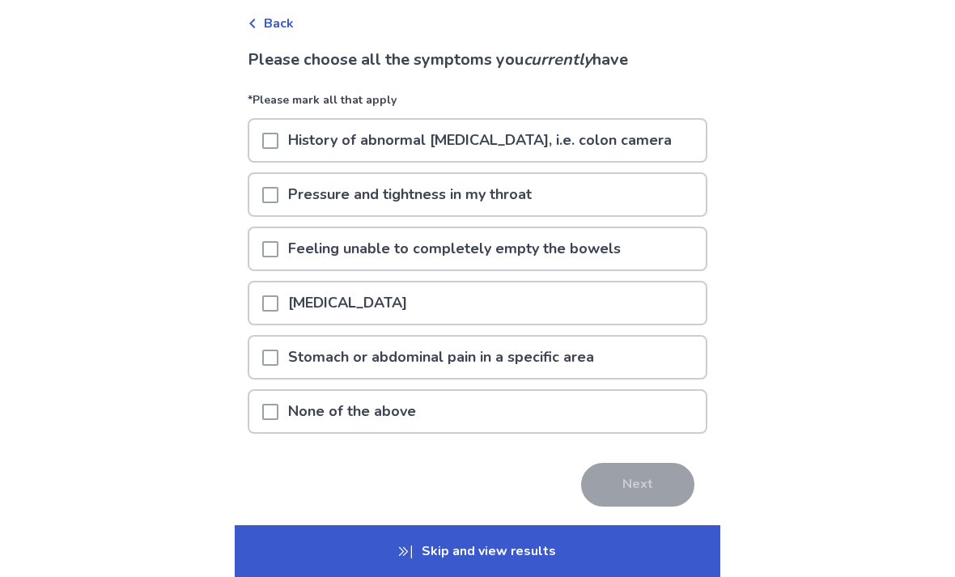
scroll to position [76, 0]
click at [278, 360] on span at bounding box center [270, 357] width 16 height 16
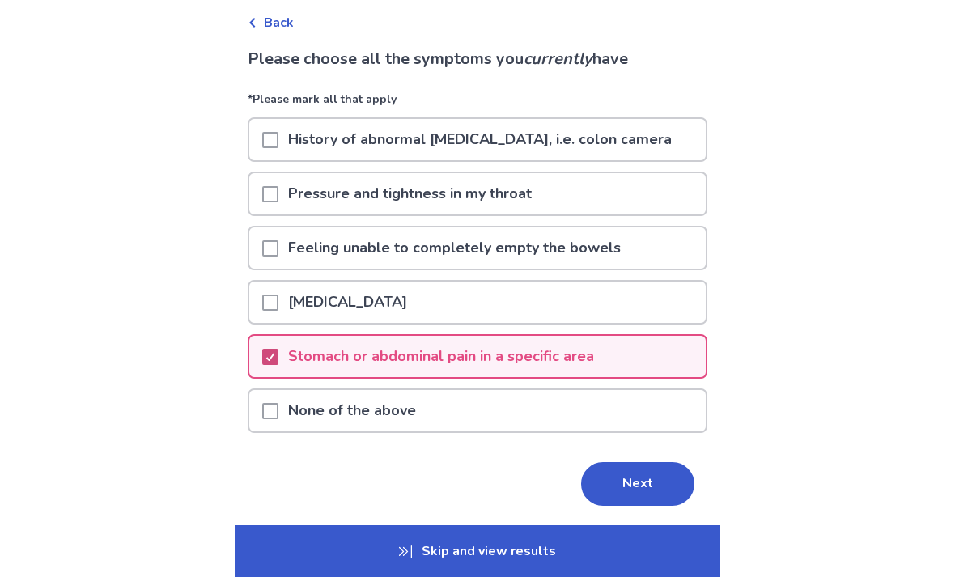
click at [632, 474] on button "Next" at bounding box center [637, 484] width 113 height 44
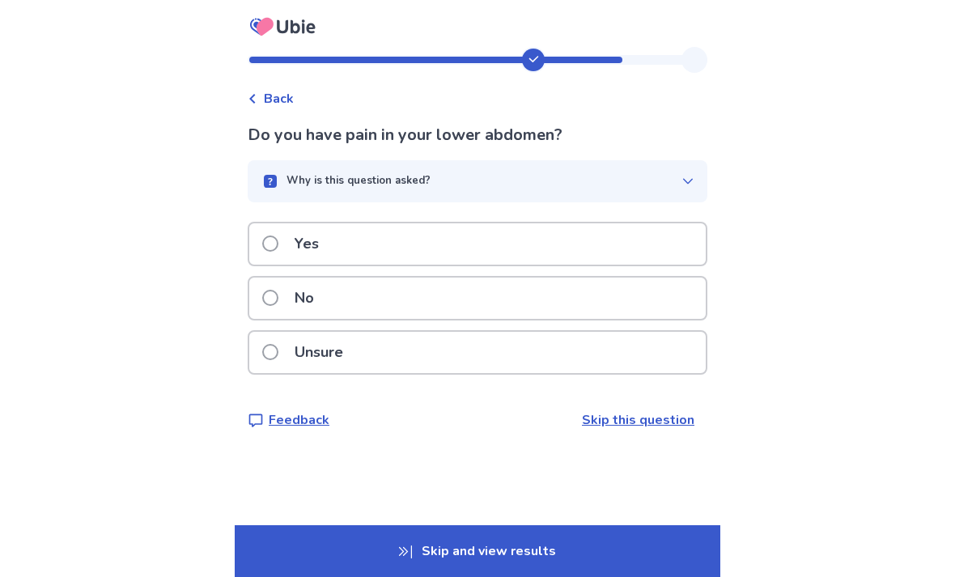
click at [292, 294] on label "No" at bounding box center [293, 298] width 62 height 41
click at [290, 295] on label "No" at bounding box center [293, 298] width 62 height 41
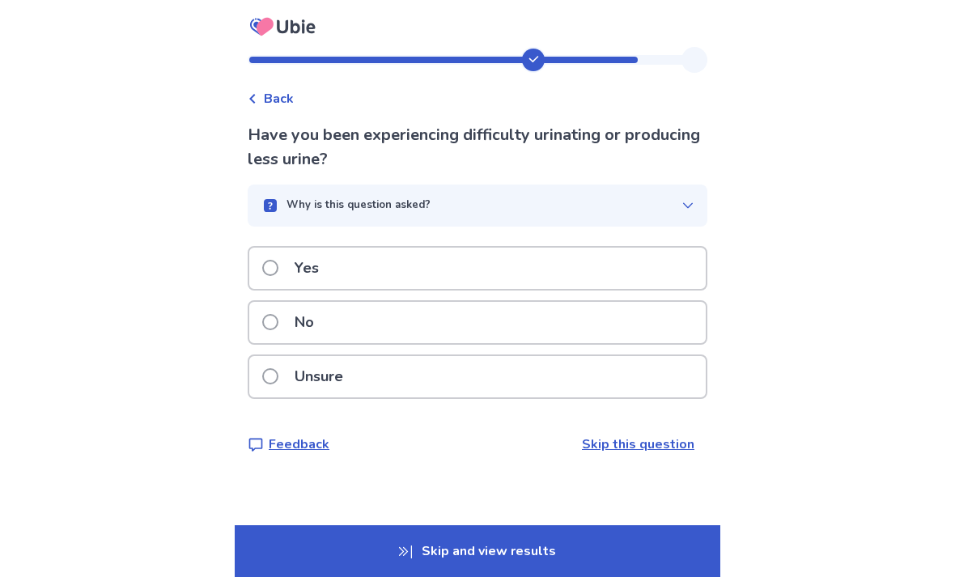
click at [294, 312] on label "No" at bounding box center [293, 322] width 62 height 41
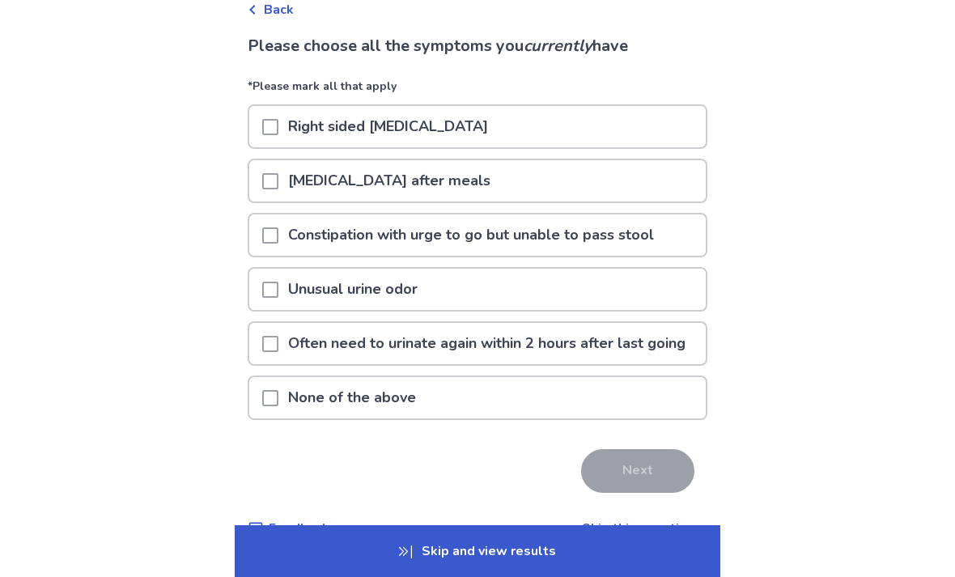
scroll to position [98, 0]
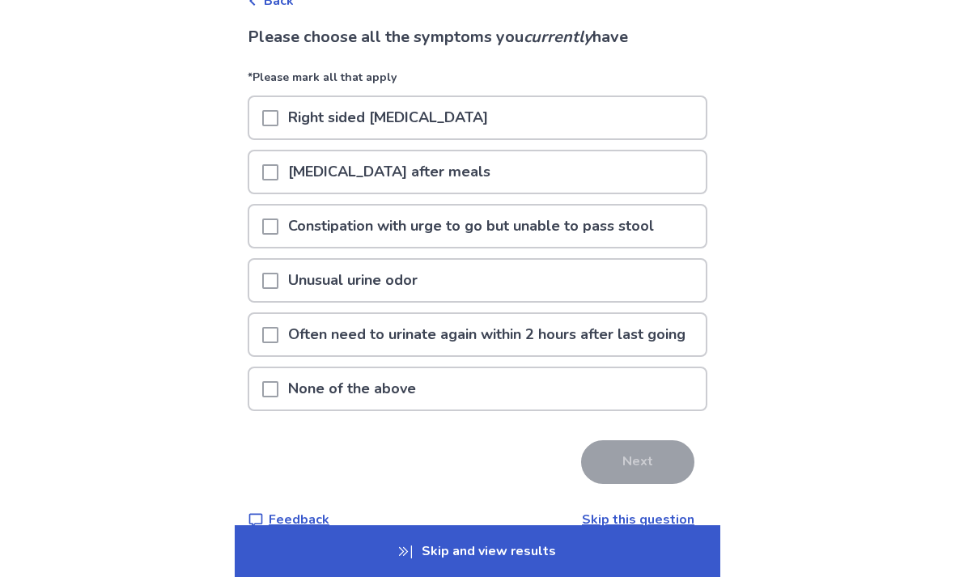
click at [495, 576] on p "Skip and view results" at bounding box center [478, 551] width 486 height 52
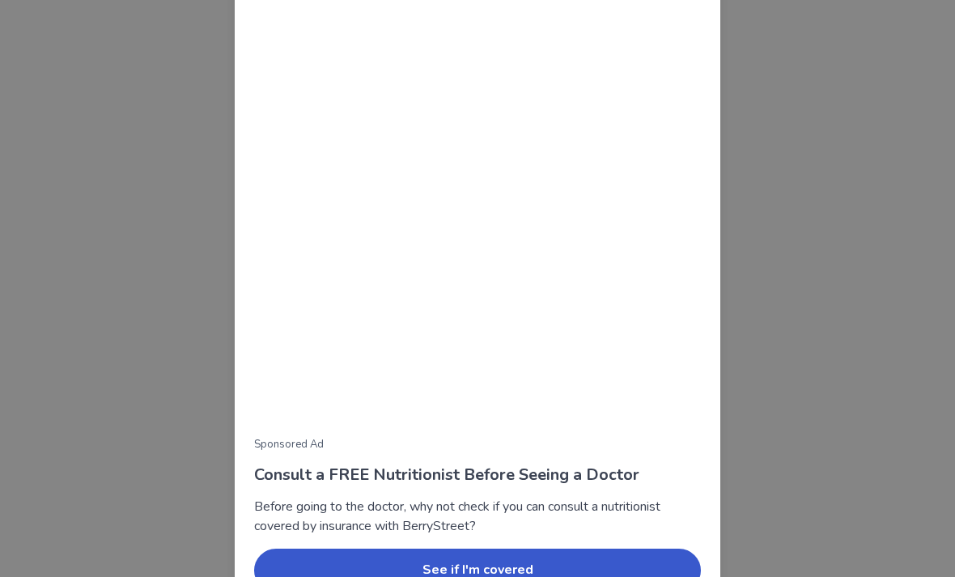
scroll to position [79, 0]
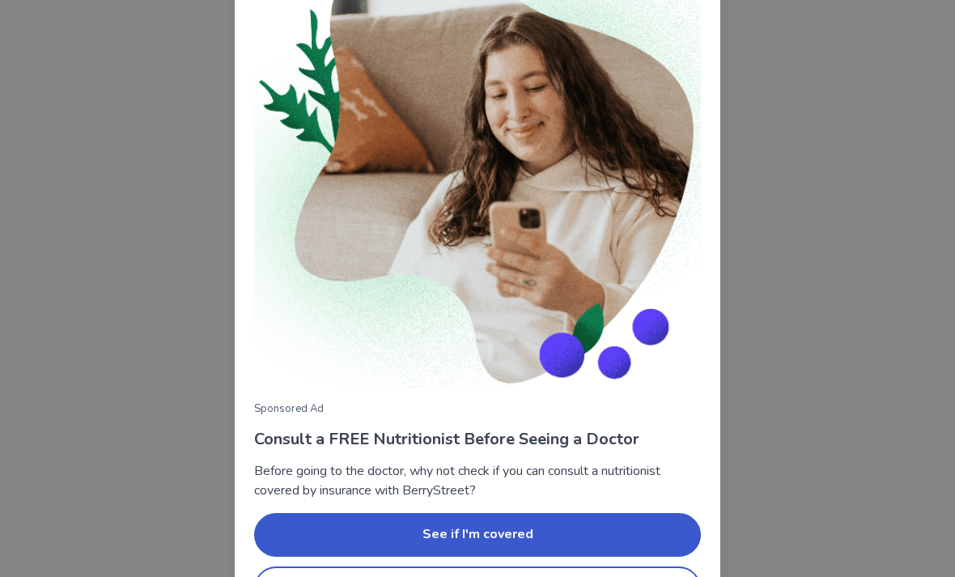
click at [478, 576] on button "No thanks" at bounding box center [477, 589] width 447 height 44
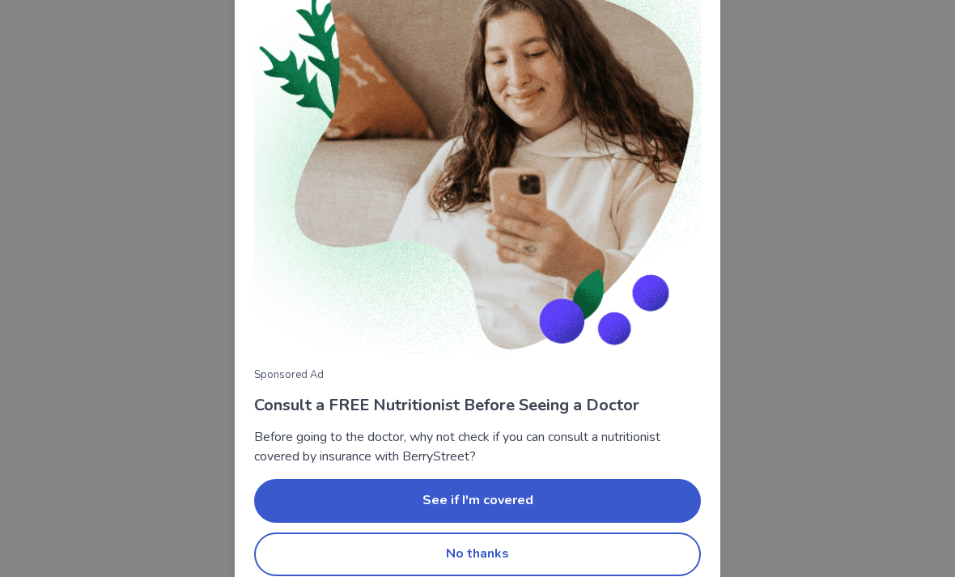
scroll to position [130, 0]
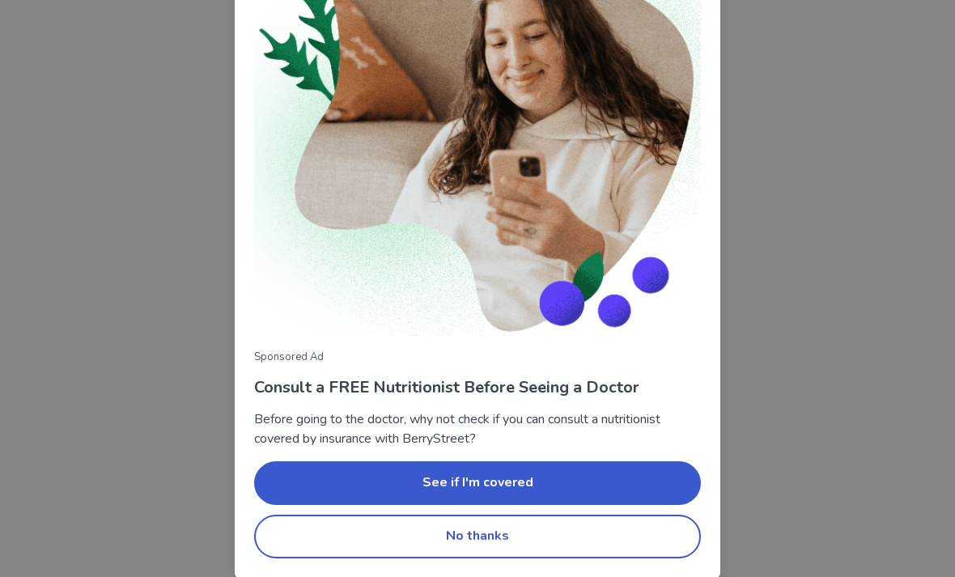
click at [488, 528] on button "No thanks" at bounding box center [477, 537] width 447 height 44
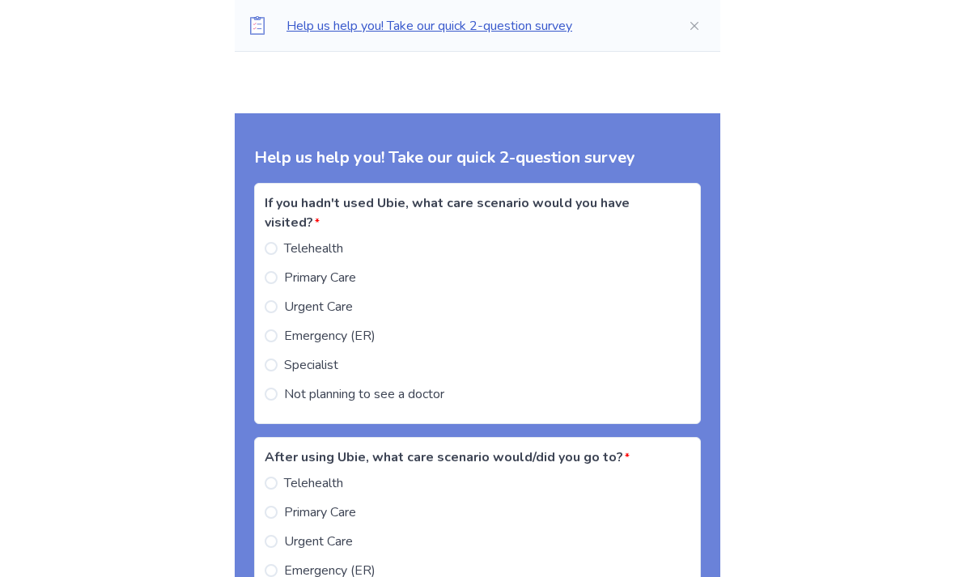
scroll to position [1541, 0]
click at [287, 269] on label "Primary Care" at bounding box center [310, 278] width 91 height 19
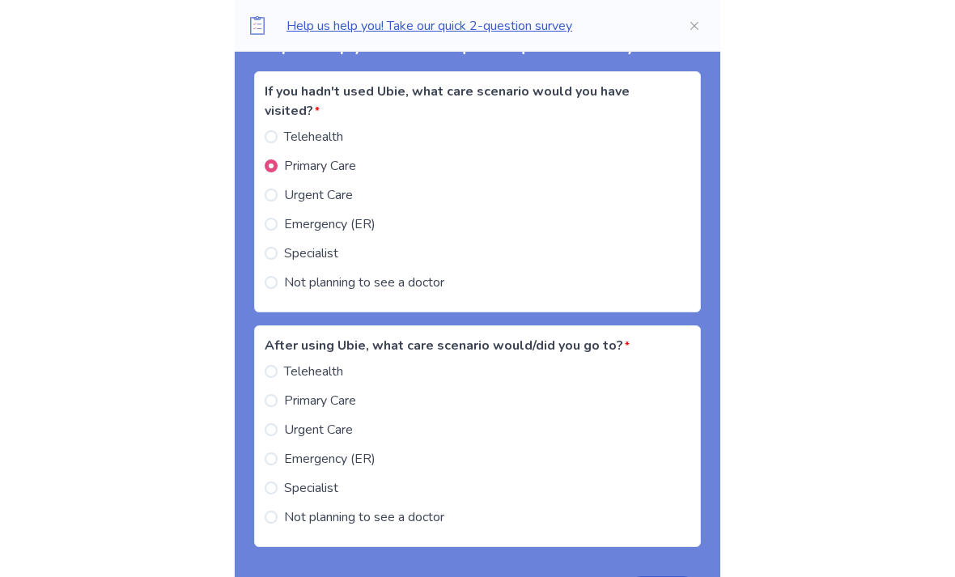
scroll to position [1654, 0]
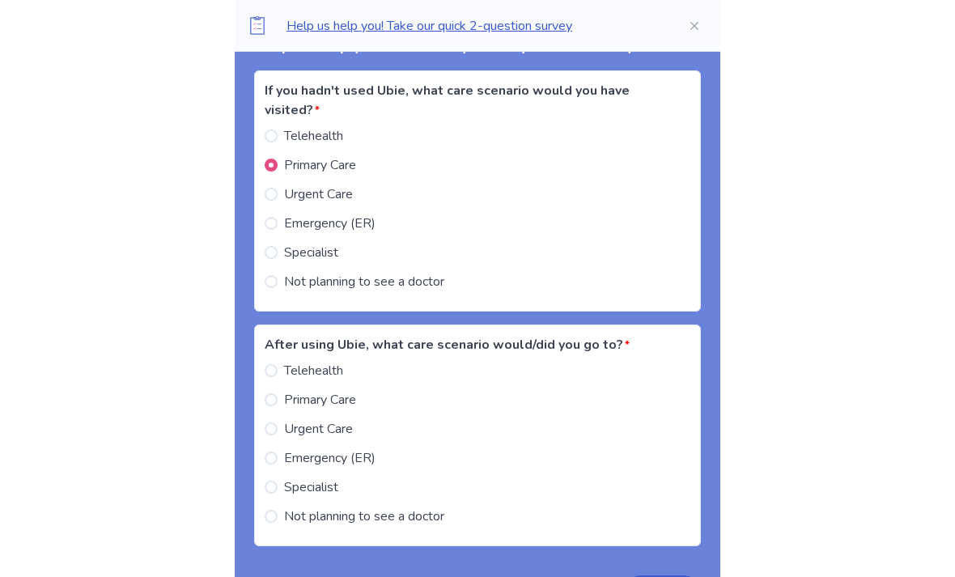
click at [278, 256] on span at bounding box center [271, 253] width 13 height 13
click at [278, 162] on span at bounding box center [271, 165] width 13 height 13
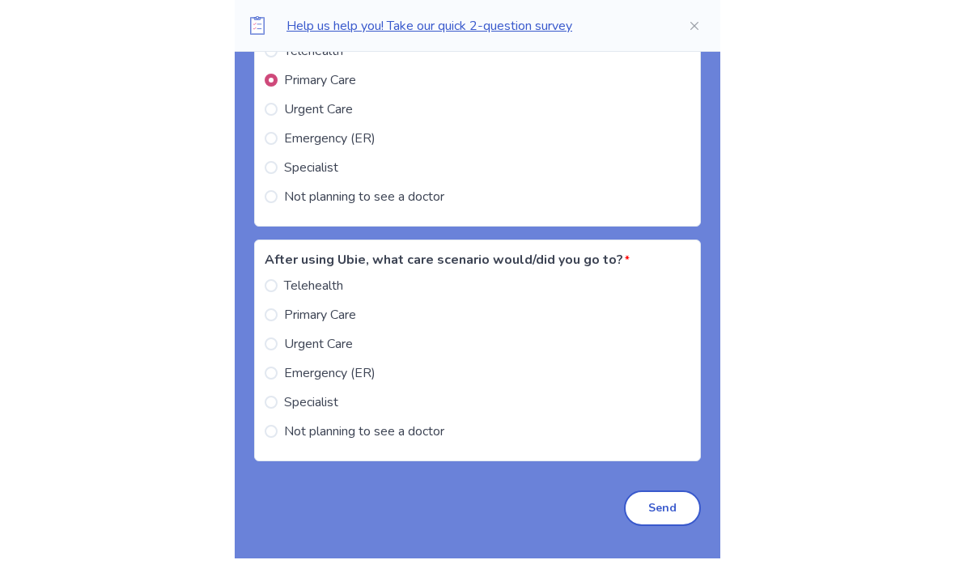
scroll to position [1739, 0]
click at [289, 315] on label "Primary Care" at bounding box center [310, 314] width 91 height 19
click at [652, 503] on button "Send" at bounding box center [662, 508] width 77 height 36
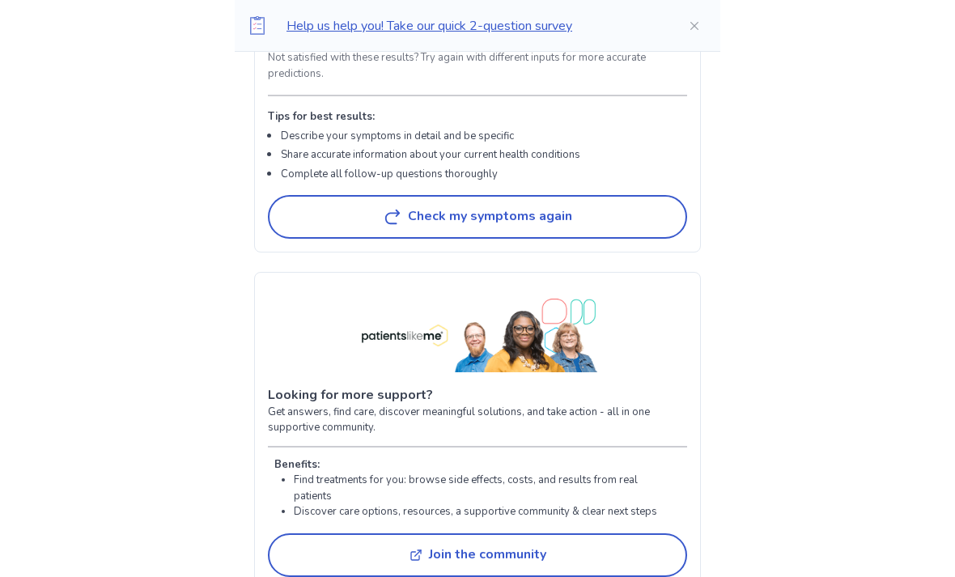
scroll to position [2212, 0]
